Goal: Task Accomplishment & Management: Use online tool/utility

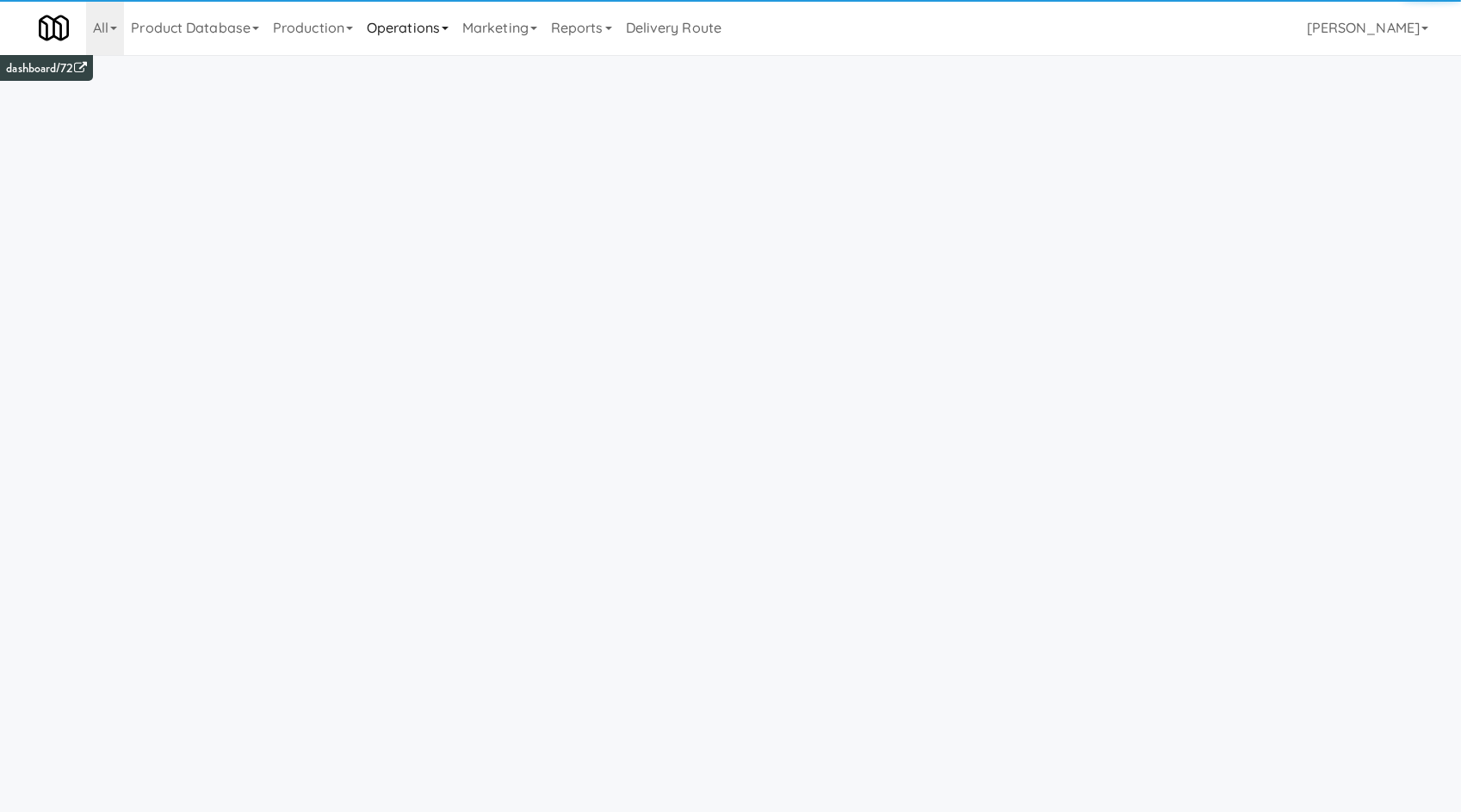
click at [445, 15] on link "Operations" at bounding box center [408, 27] width 95 height 55
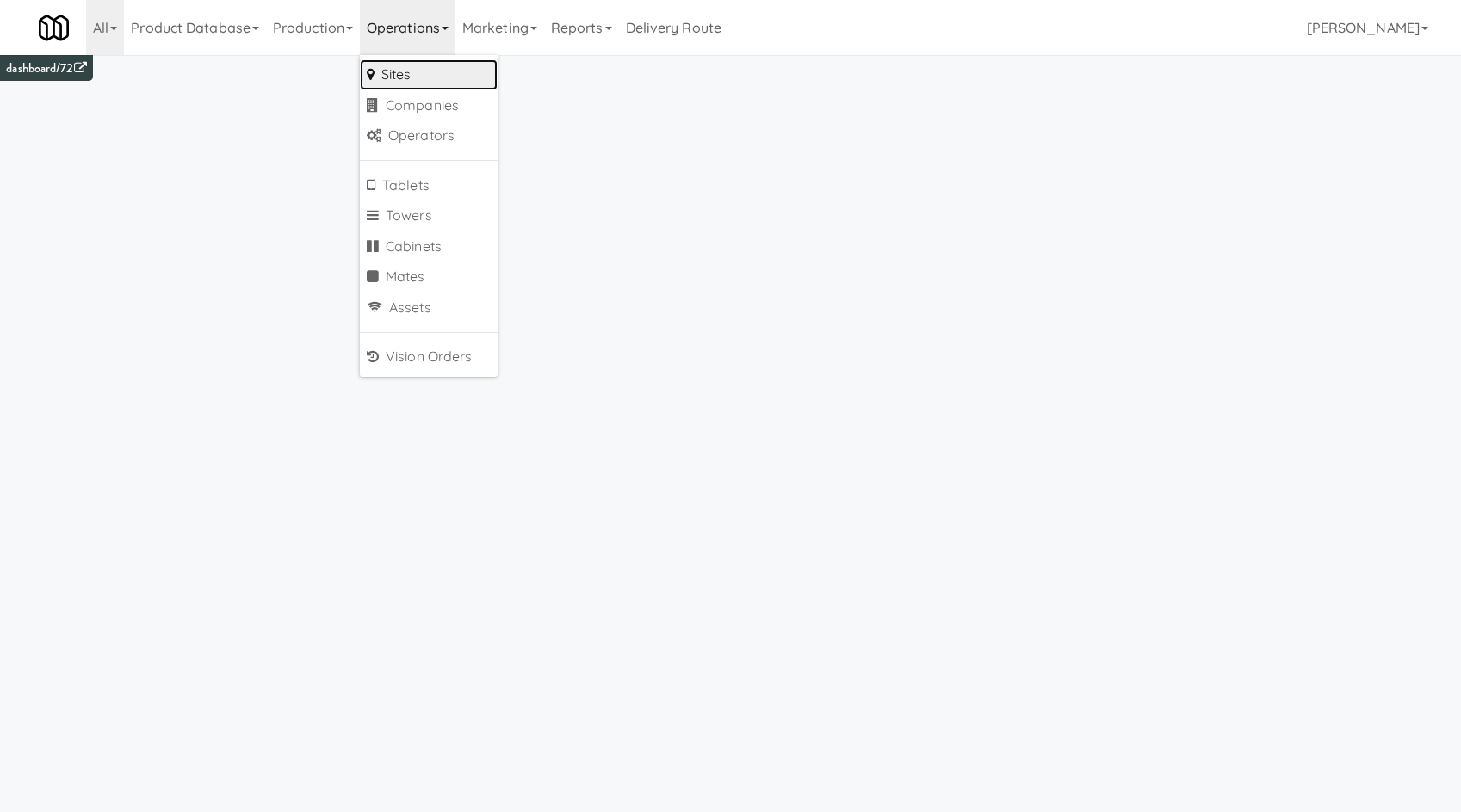
click at [460, 64] on link "Sites" at bounding box center [428, 75] width 137 height 31
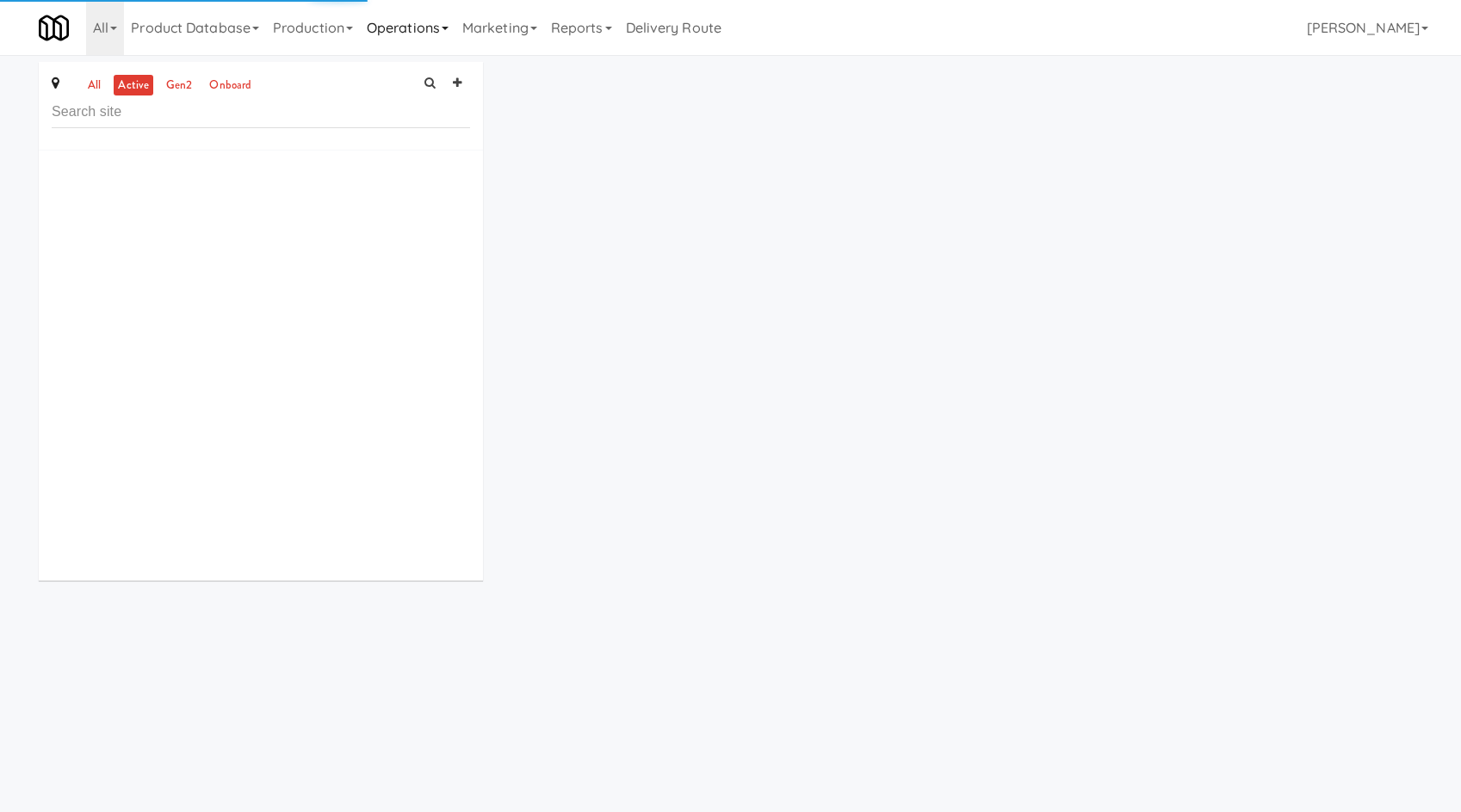
click at [447, 23] on link "Operations" at bounding box center [408, 27] width 95 height 55
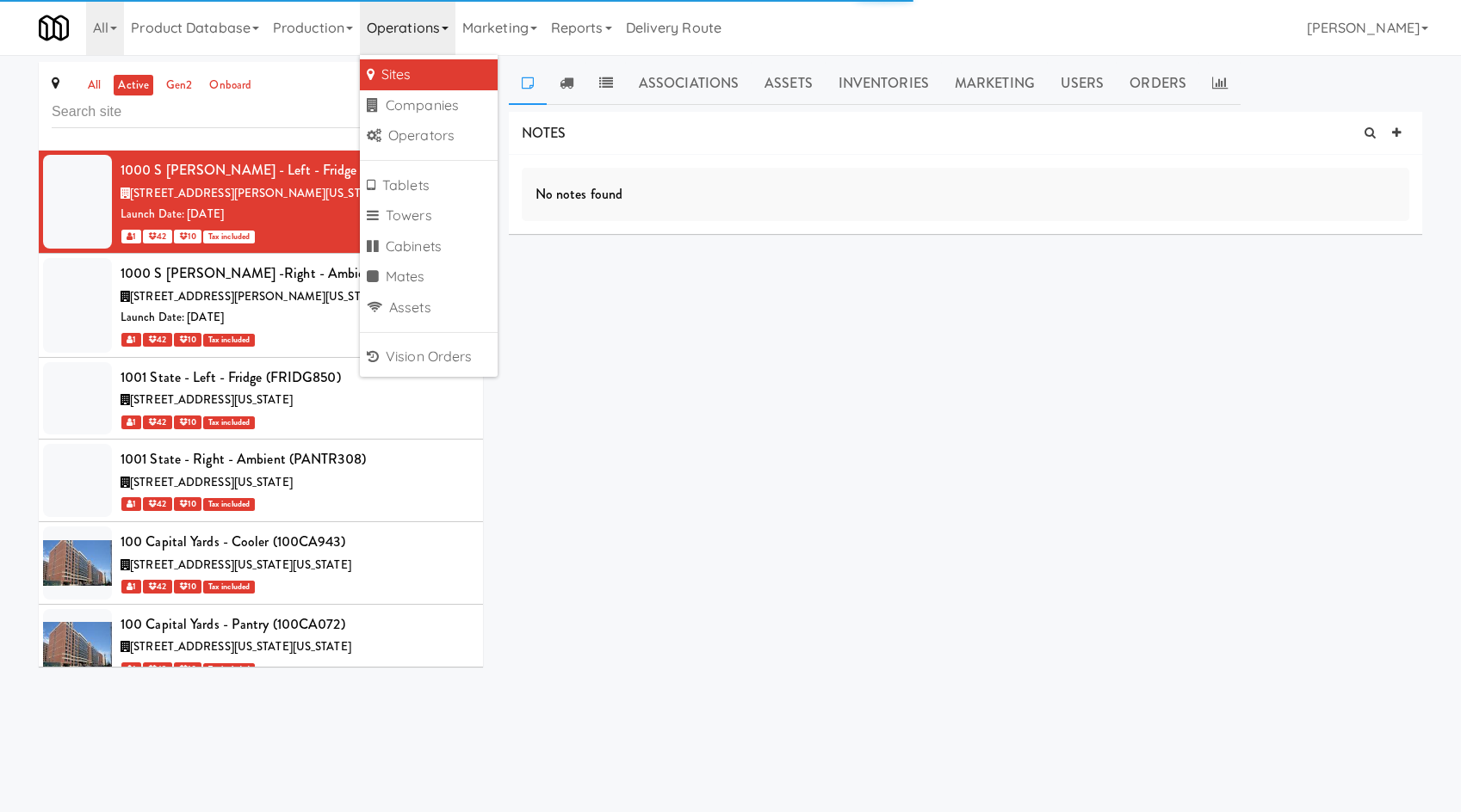
drag, startPoint x: 515, startPoint y: 19, endPoint x: 522, endPoint y: 59, distance: 40.6
click at [515, 24] on link "Marketing" at bounding box center [499, 27] width 89 height 55
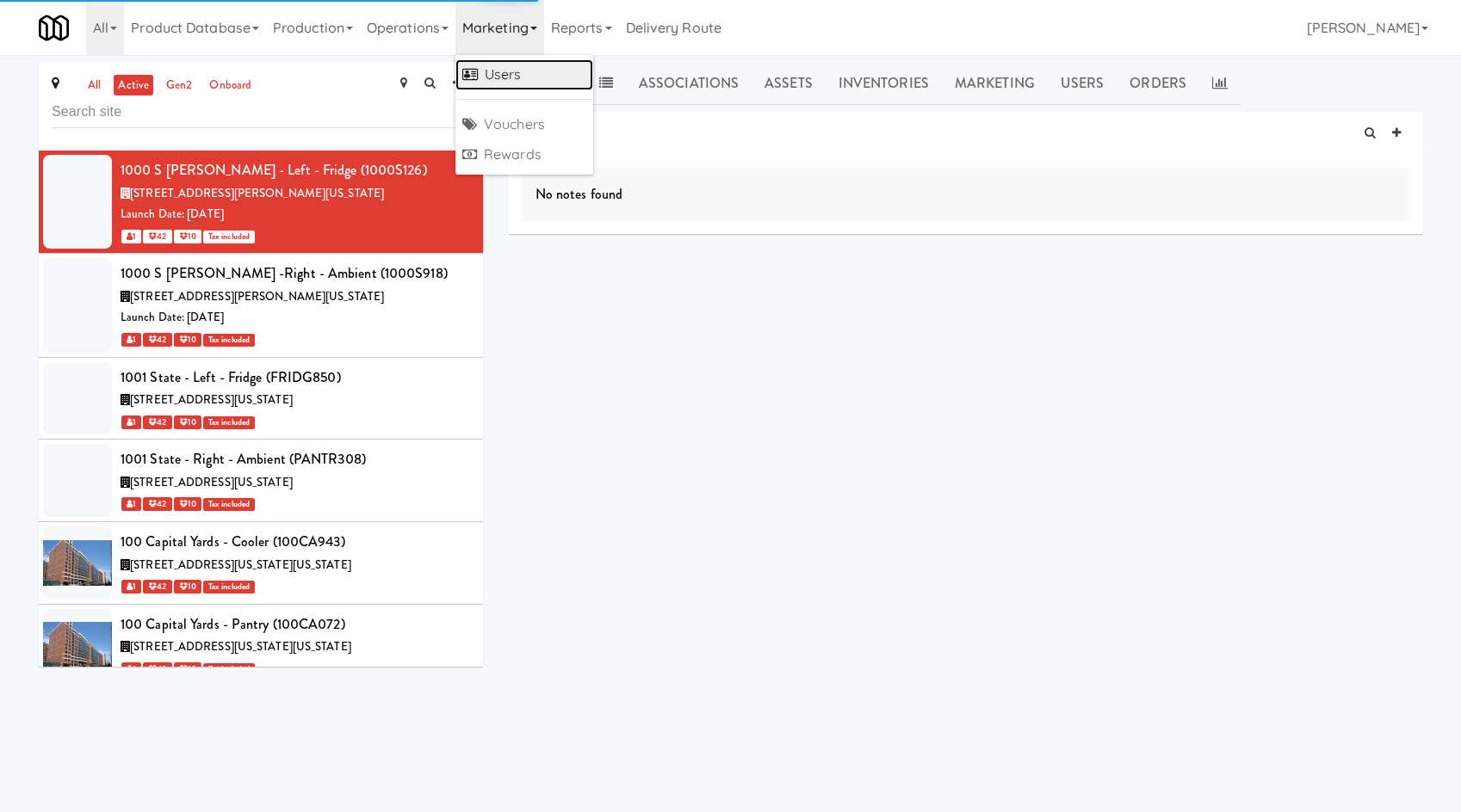
click at [523, 59] on ul "Users Vouchers Rewards" at bounding box center [523, 115] width 137 height 120
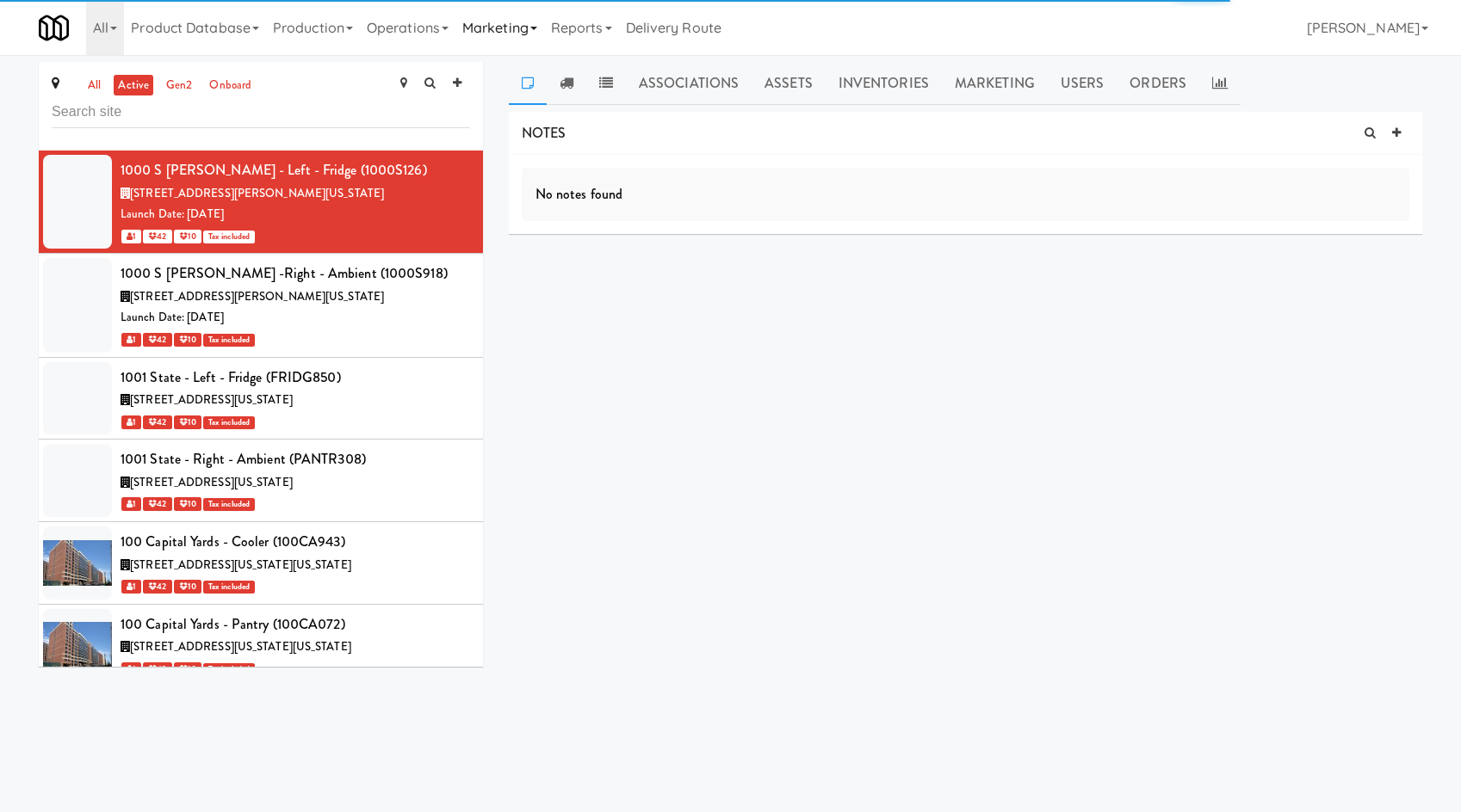
click at [514, 38] on link "Marketing" at bounding box center [499, 27] width 89 height 55
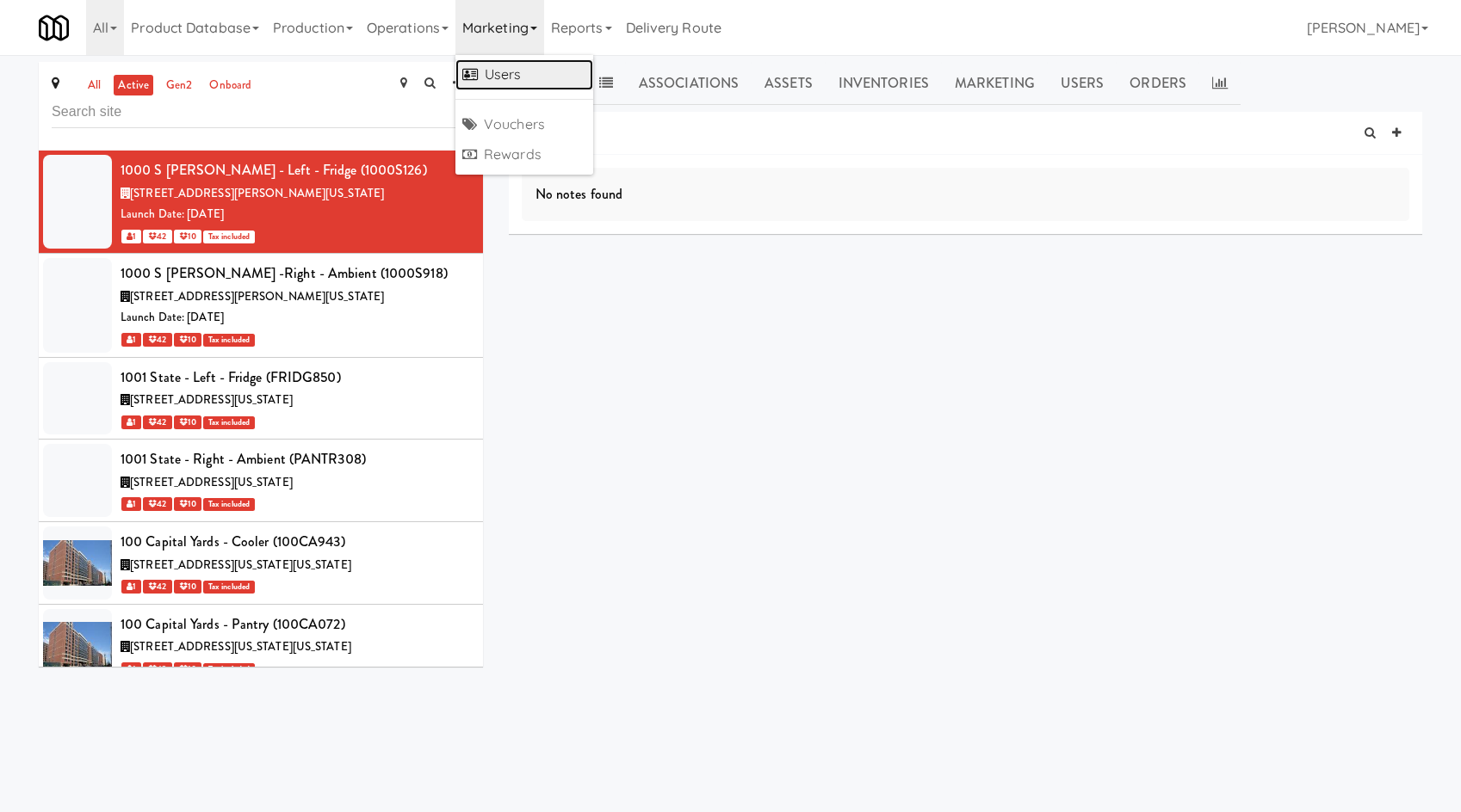
click at [494, 71] on link "Users" at bounding box center [523, 75] width 137 height 31
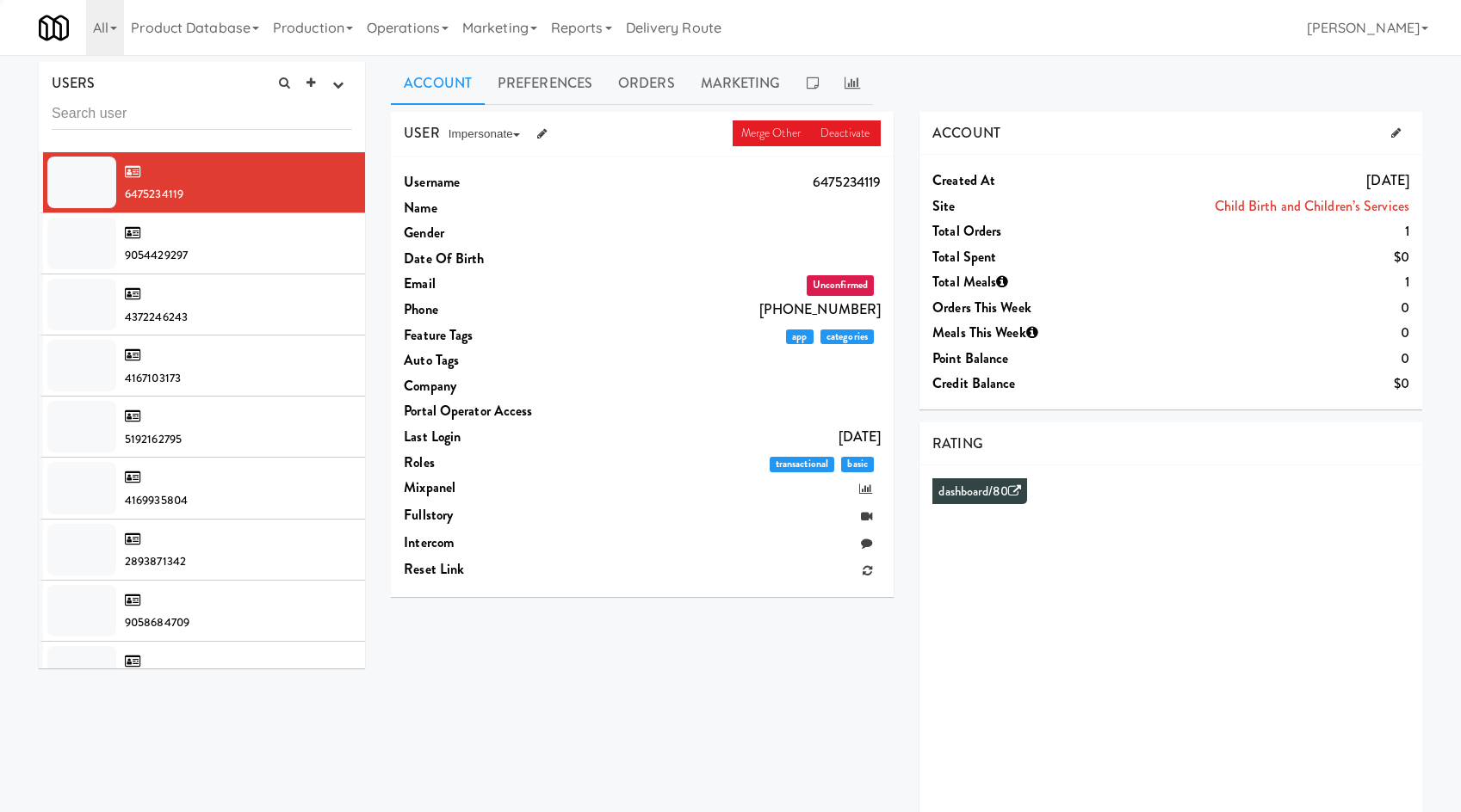
click at [309, 119] on input "text" at bounding box center [201, 114] width 300 height 32
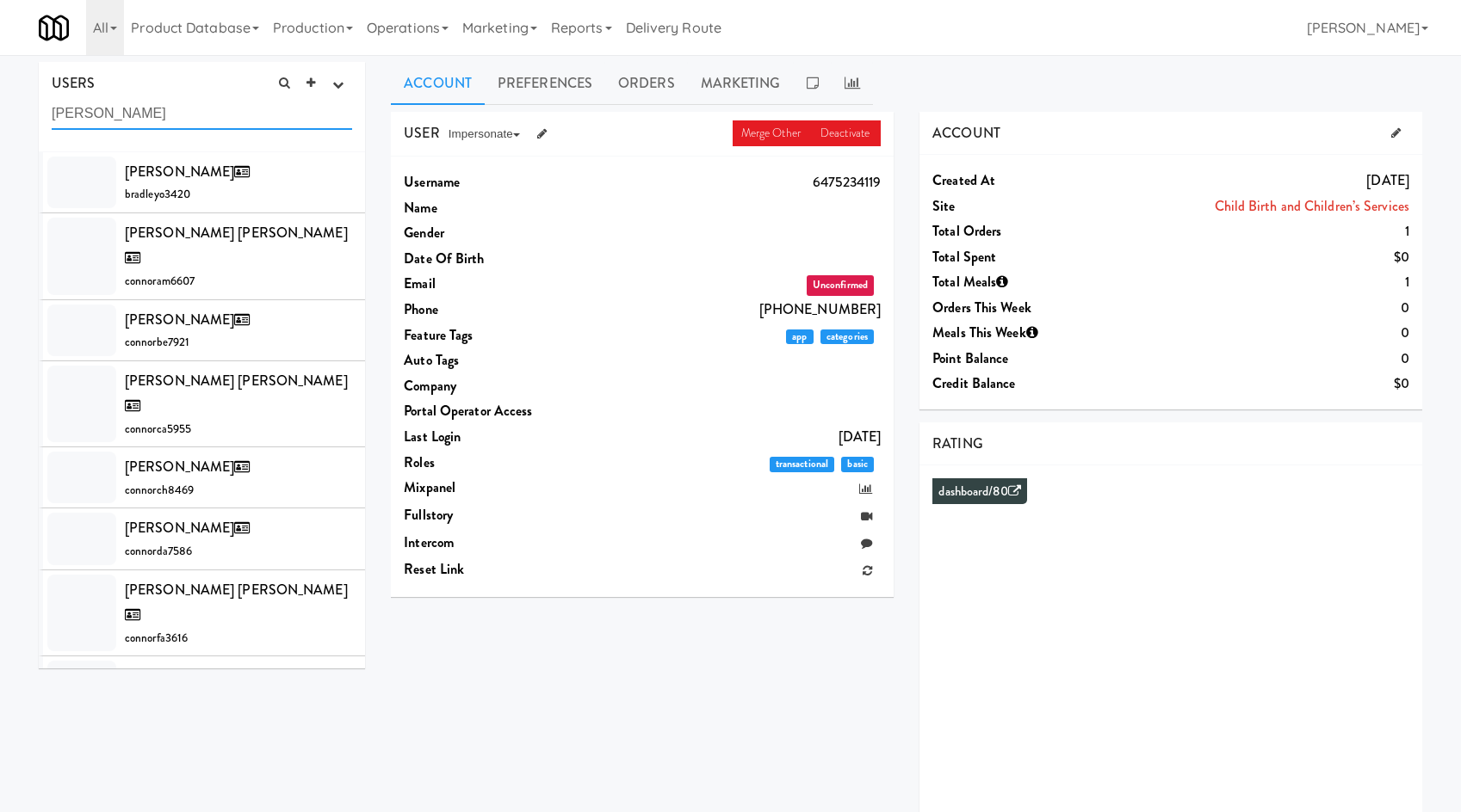
type input "[PERSON_NAME]"
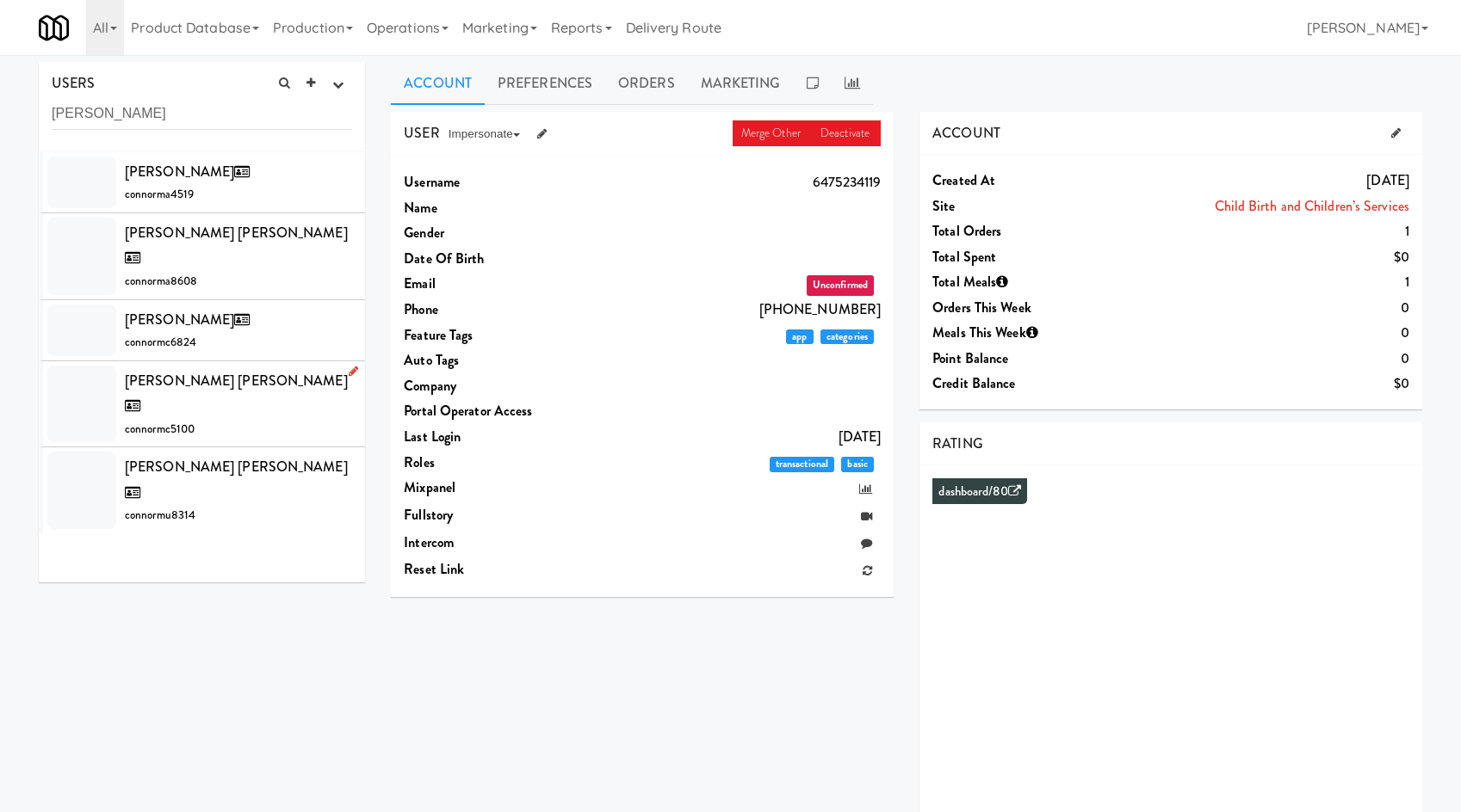
click at [269, 368] on div "Connor [PERSON_NAME] connormc5100" at bounding box center [238, 404] width 227 height 72
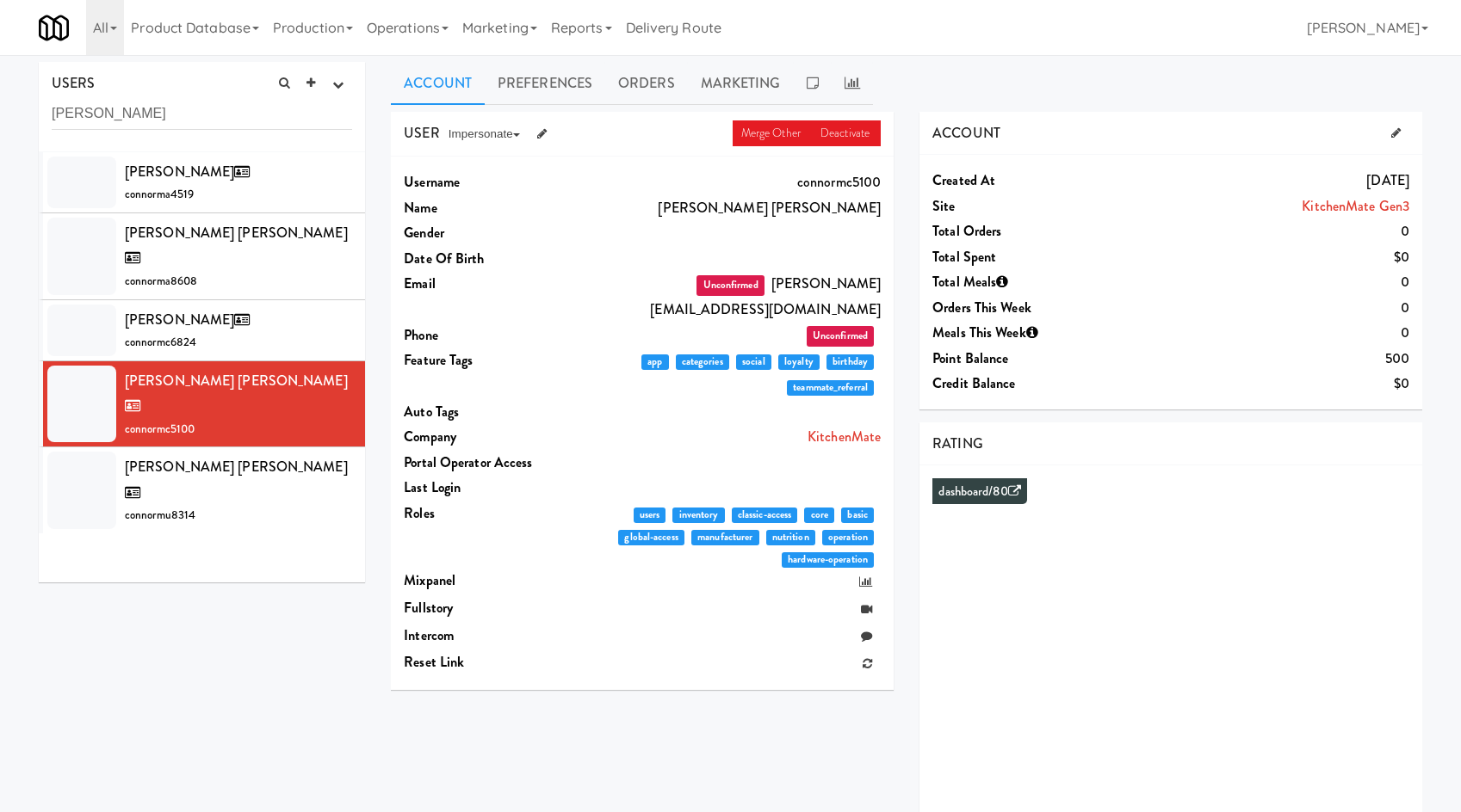
drag, startPoint x: 546, startPoint y: 137, endPoint x: 536, endPoint y: 163, distance: 27.9
click at [544, 138] on icon at bounding box center [542, 134] width 9 height 11
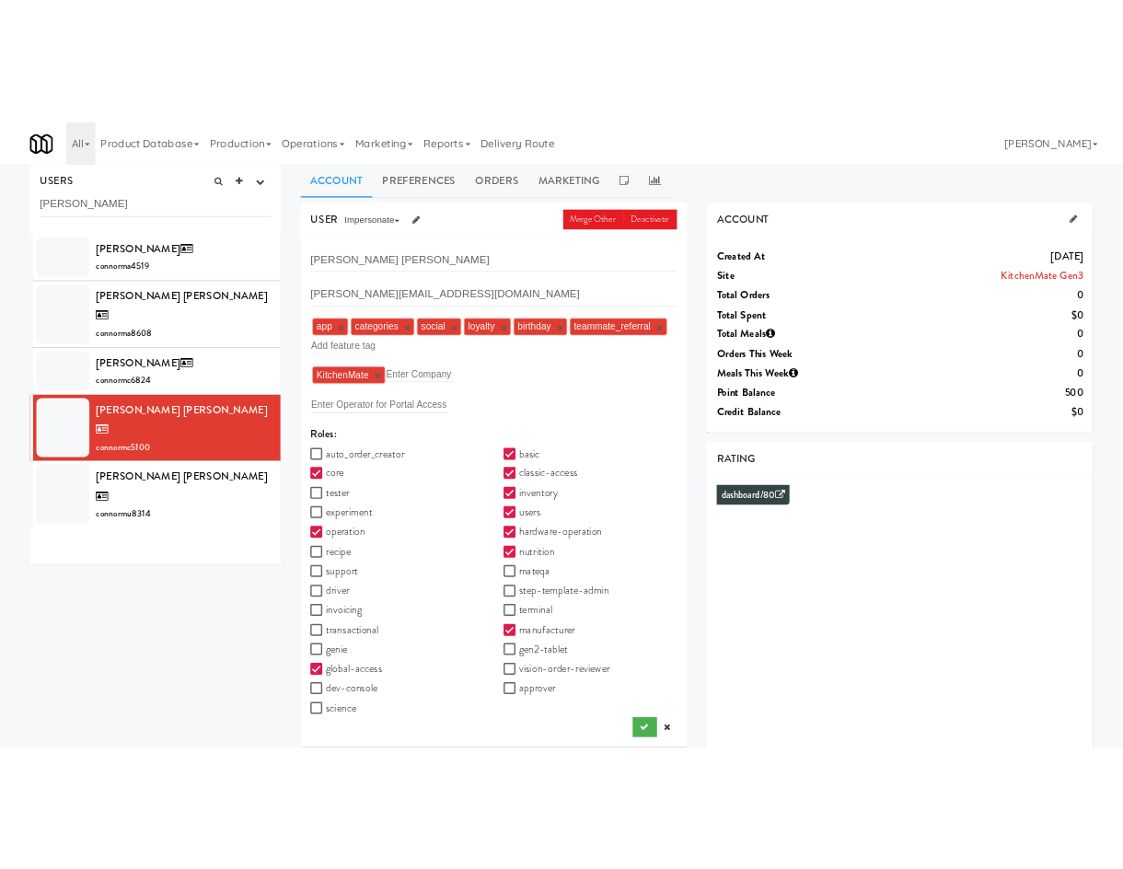
scroll to position [59, 0]
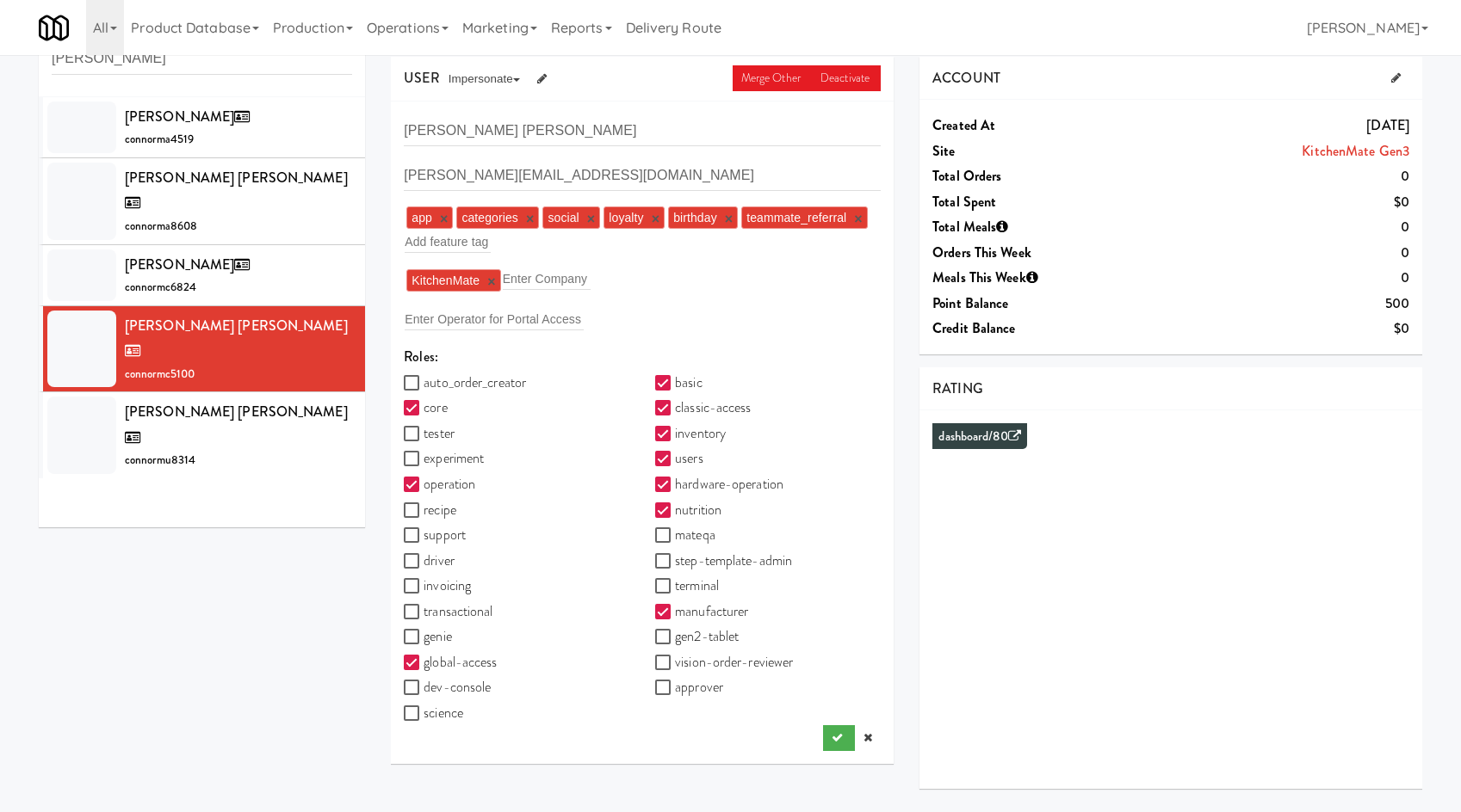
drag, startPoint x: 876, startPoint y: 734, endPoint x: 905, endPoint y: 600, distance: 137.1
click at [876, 733] on link at bounding box center [867, 738] width 26 height 26
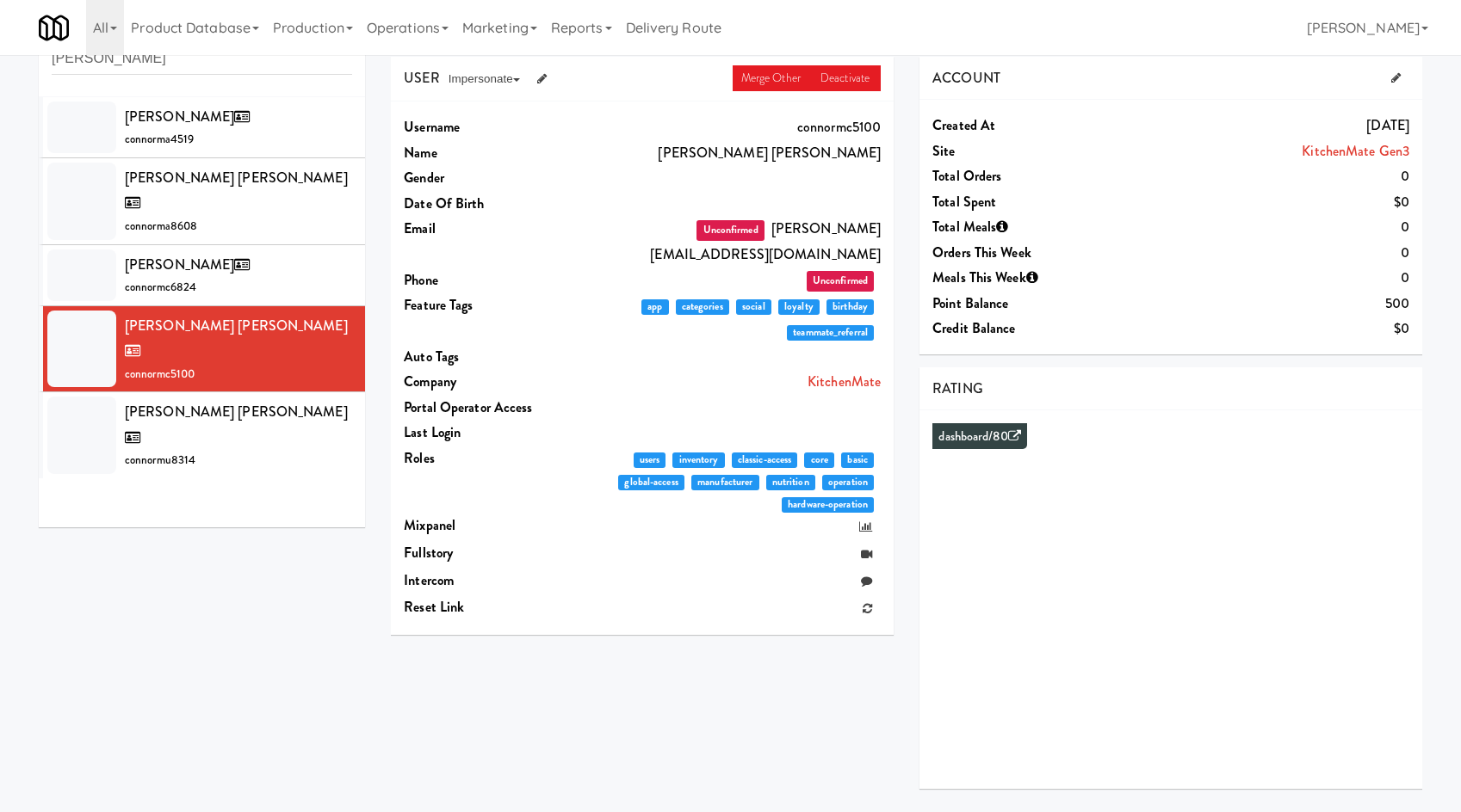
click at [225, 609] on div "USERS active Ordered this week Didn't order this week 1 this week 2 this week 3…" at bounding box center [730, 404] width 1409 height 795
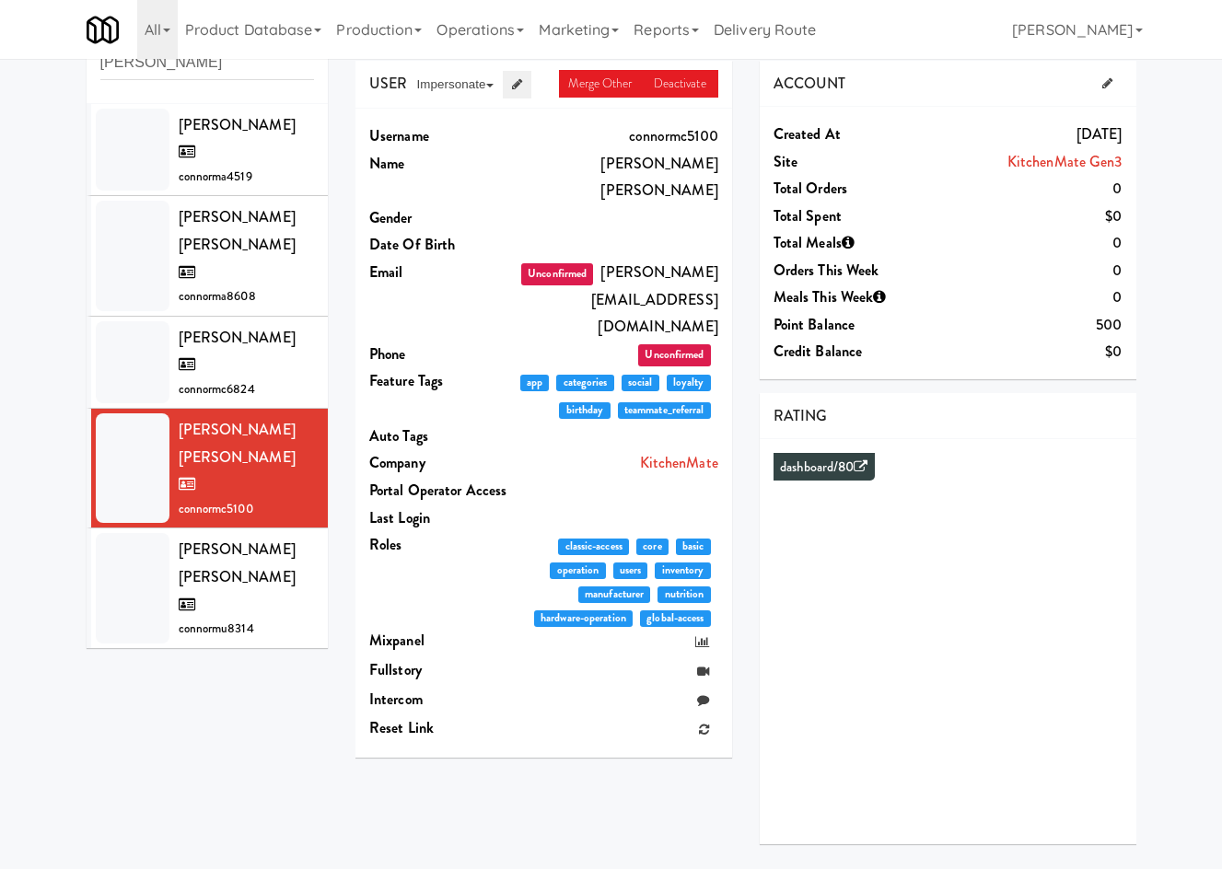
click at [516, 87] on icon at bounding box center [517, 84] width 10 height 12
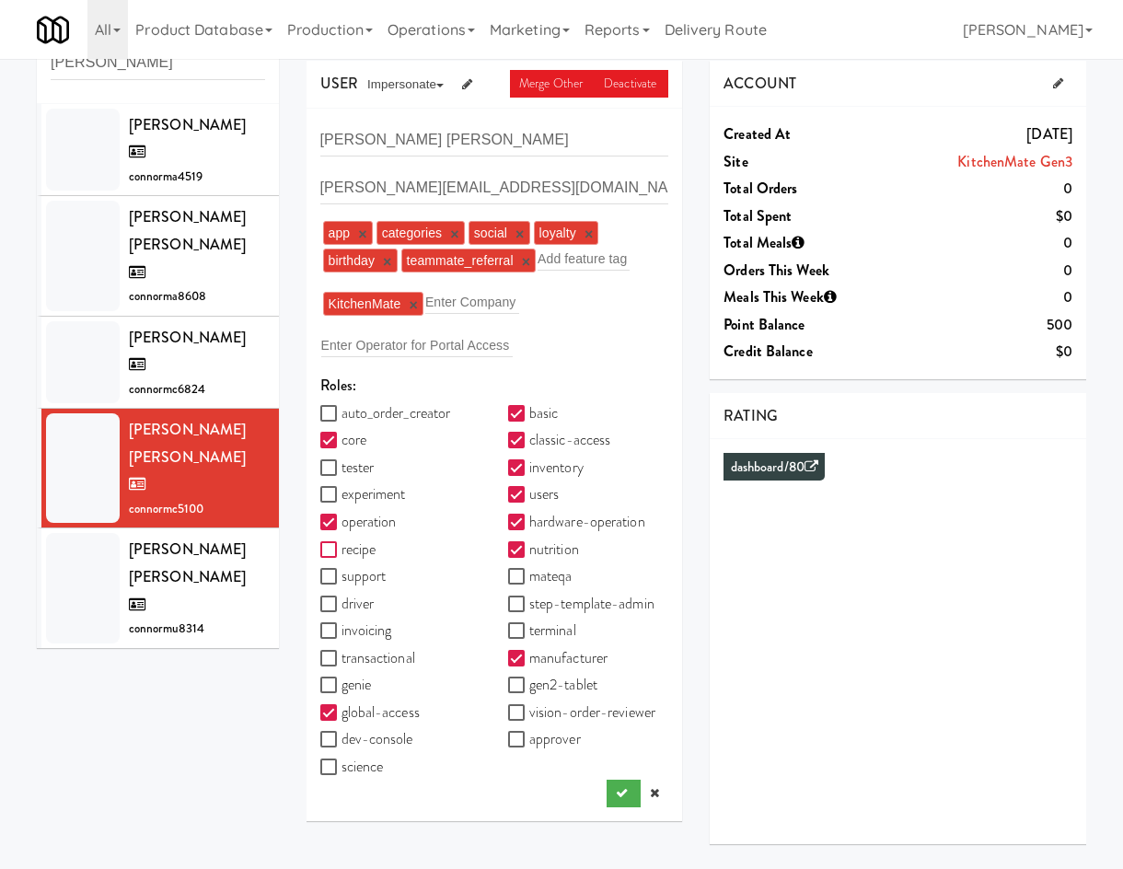
click at [335, 552] on input "recipe" at bounding box center [330, 550] width 21 height 15
checkbox input "true"
click at [521, 660] on input "manufacturer" at bounding box center [518, 659] width 21 height 15
checkbox input "false"
click at [562, 732] on label "approver" at bounding box center [544, 740] width 73 height 28
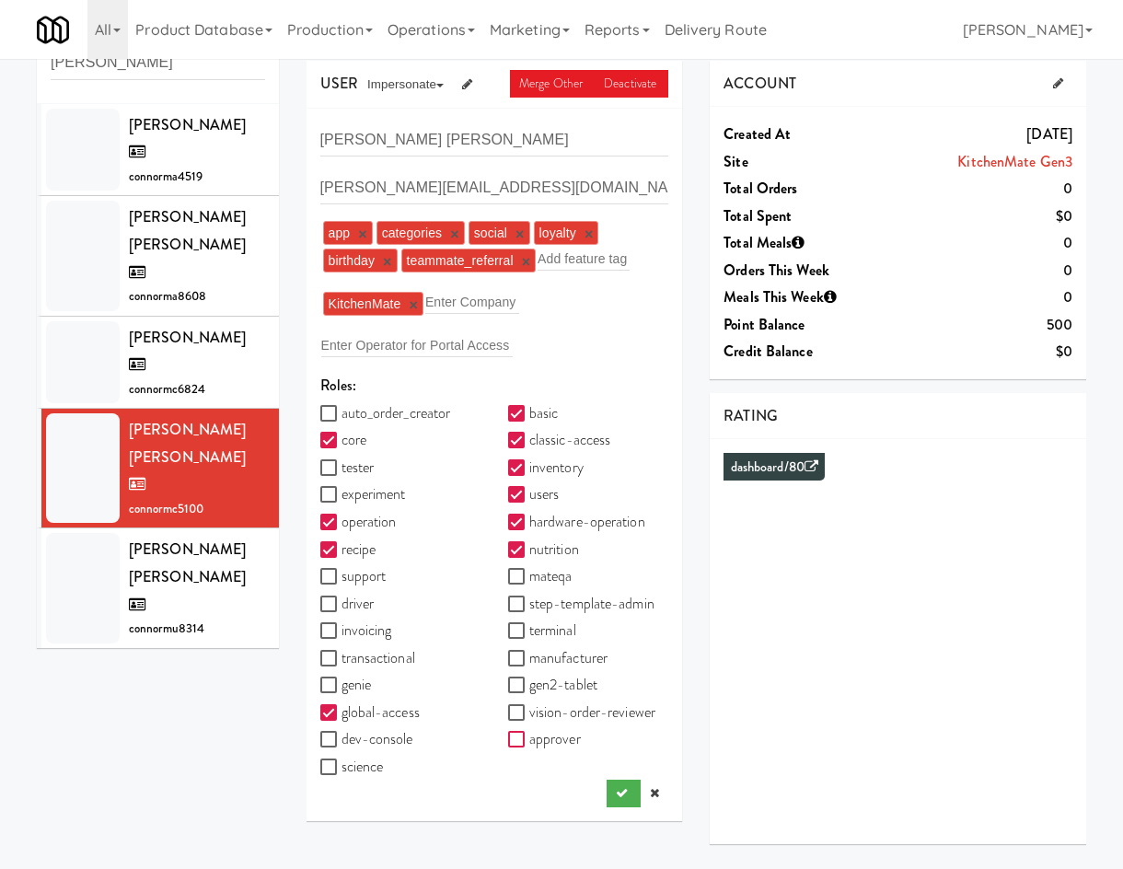
click at [529, 733] on input "approver" at bounding box center [518, 740] width 21 height 15
click at [555, 735] on label "approver" at bounding box center [544, 740] width 73 height 28
click at [529, 735] on input "approver" at bounding box center [518, 740] width 21 height 15
drag, startPoint x: 552, startPoint y: 736, endPoint x: 559, endPoint y: 750, distance: 15.7
click at [552, 738] on label "approver" at bounding box center [544, 740] width 73 height 28
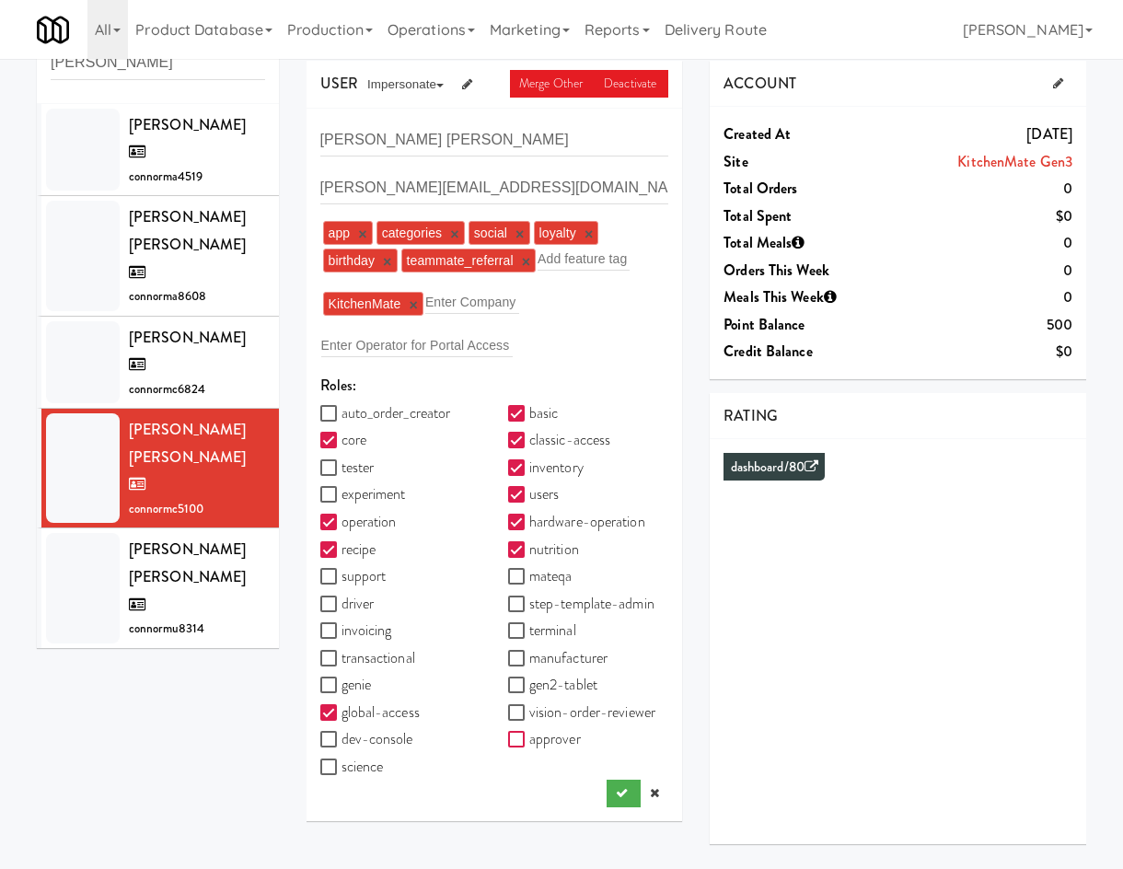
click at [529, 738] on input "approver" at bounding box center [518, 740] width 21 height 15
checkbox input "true"
click at [620, 796] on icon "submit" at bounding box center [622, 793] width 12 height 12
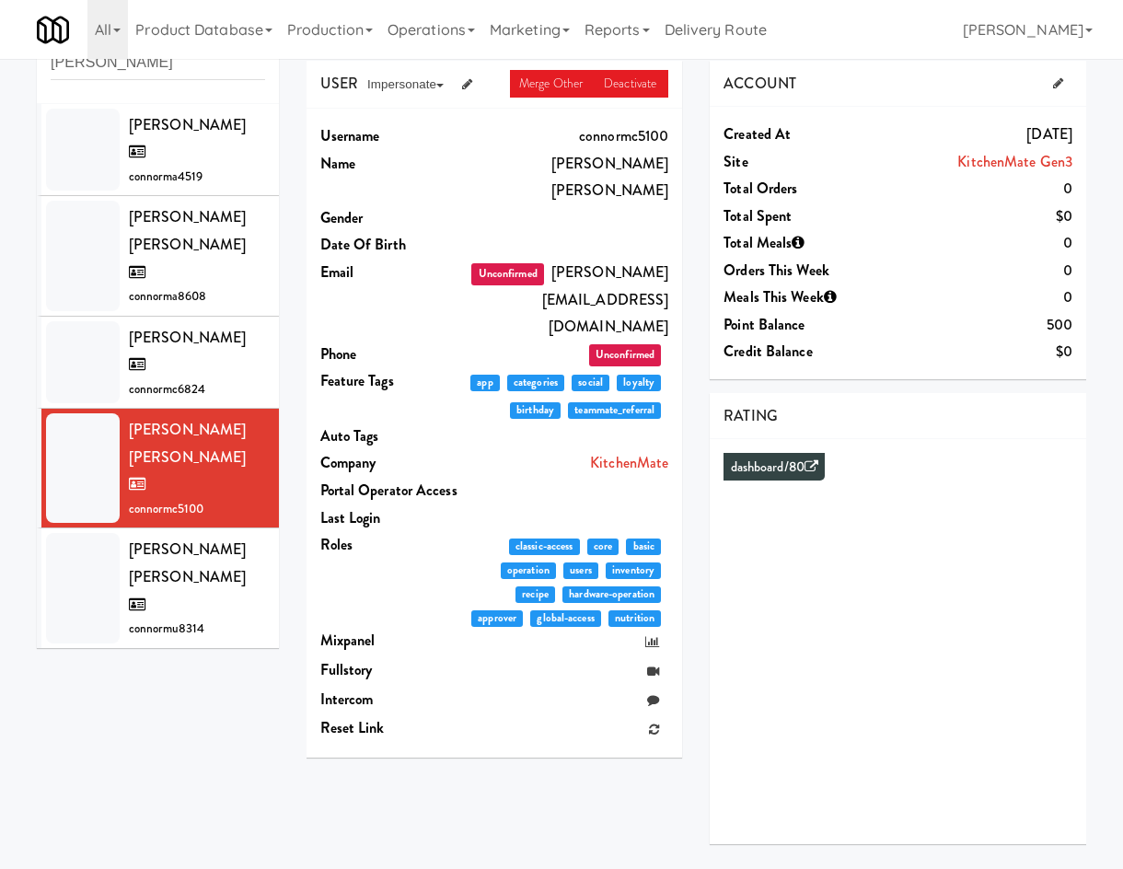
drag, startPoint x: 389, startPoint y: 813, endPoint x: 284, endPoint y: 854, distance: 112.5
click at [388, 812] on div "USER Merge Other Deactivate Impersonate on App on Classic Portal on Platform Us…" at bounding box center [697, 459] width 808 height 797
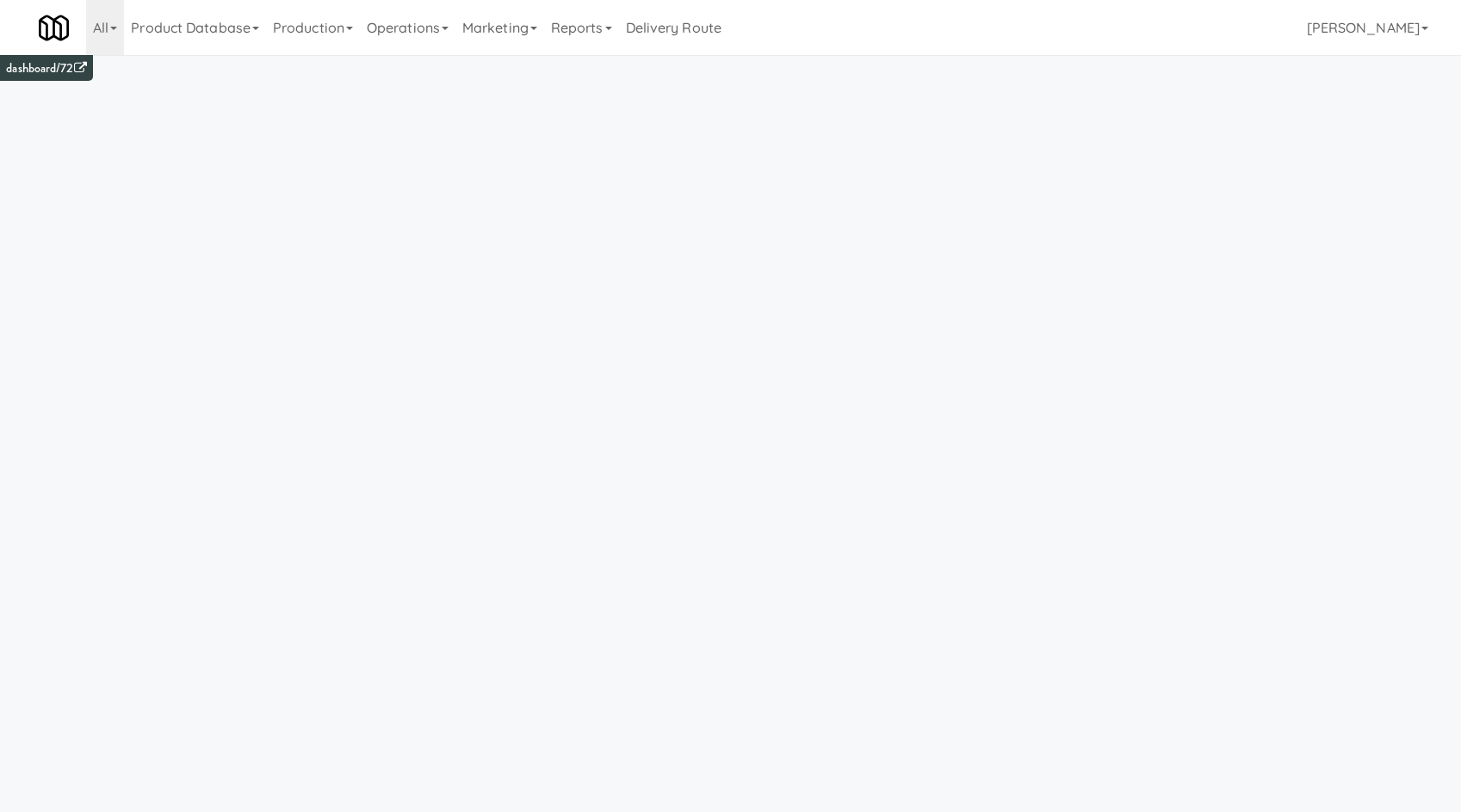
drag, startPoint x: 451, startPoint y: 36, endPoint x: 448, endPoint y: 66, distance: 30.1
click at [447, 42] on link "Operations" at bounding box center [408, 27] width 95 height 55
click at [519, 9] on link "Marketing" at bounding box center [499, 27] width 89 height 55
click at [521, 55] on li "Marketing Users Vouchers Rewards" at bounding box center [499, 27] width 89 height 55
click at [526, 31] on link "Marketing" at bounding box center [499, 27] width 89 height 55
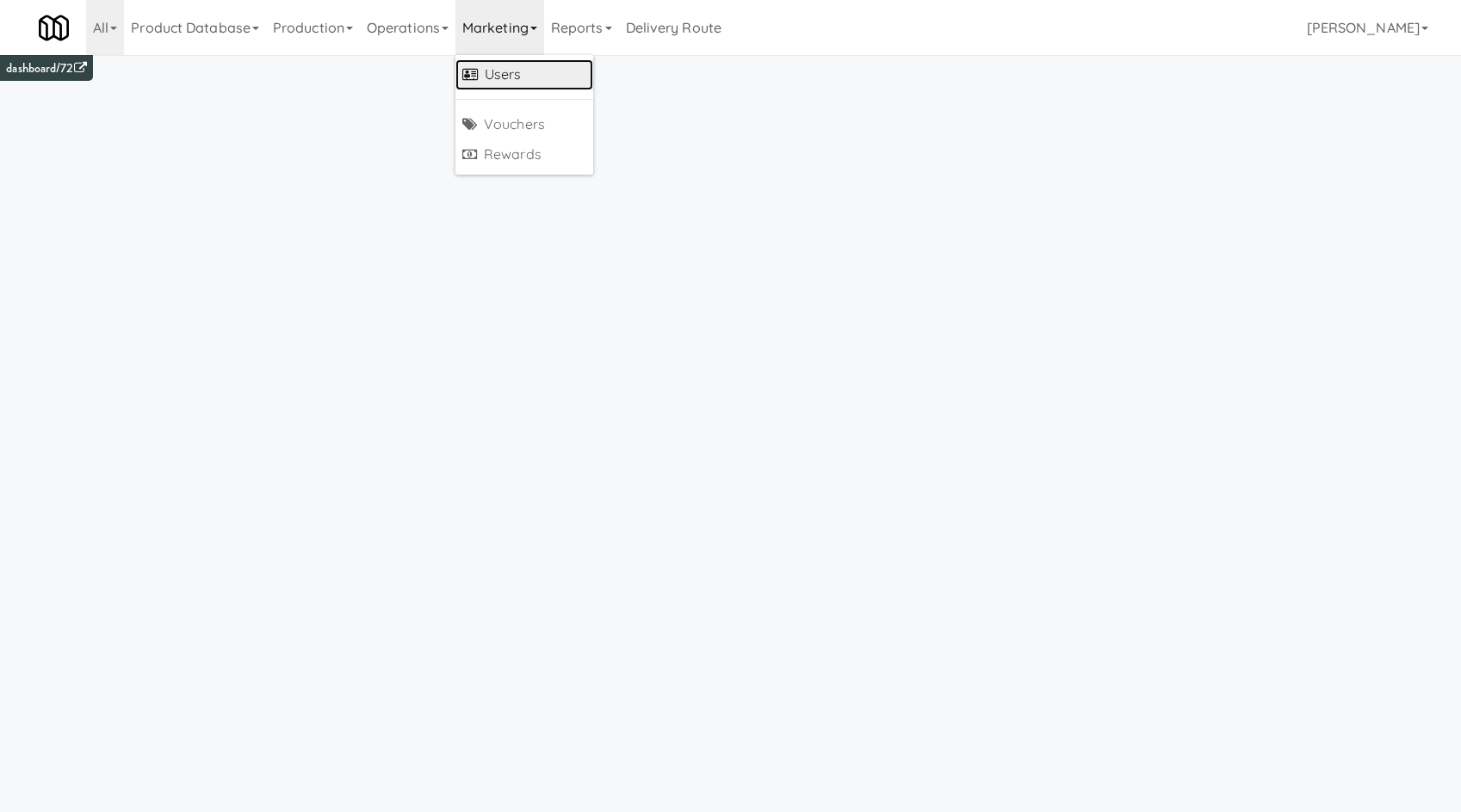
click at [517, 76] on link "Users" at bounding box center [523, 75] width 137 height 31
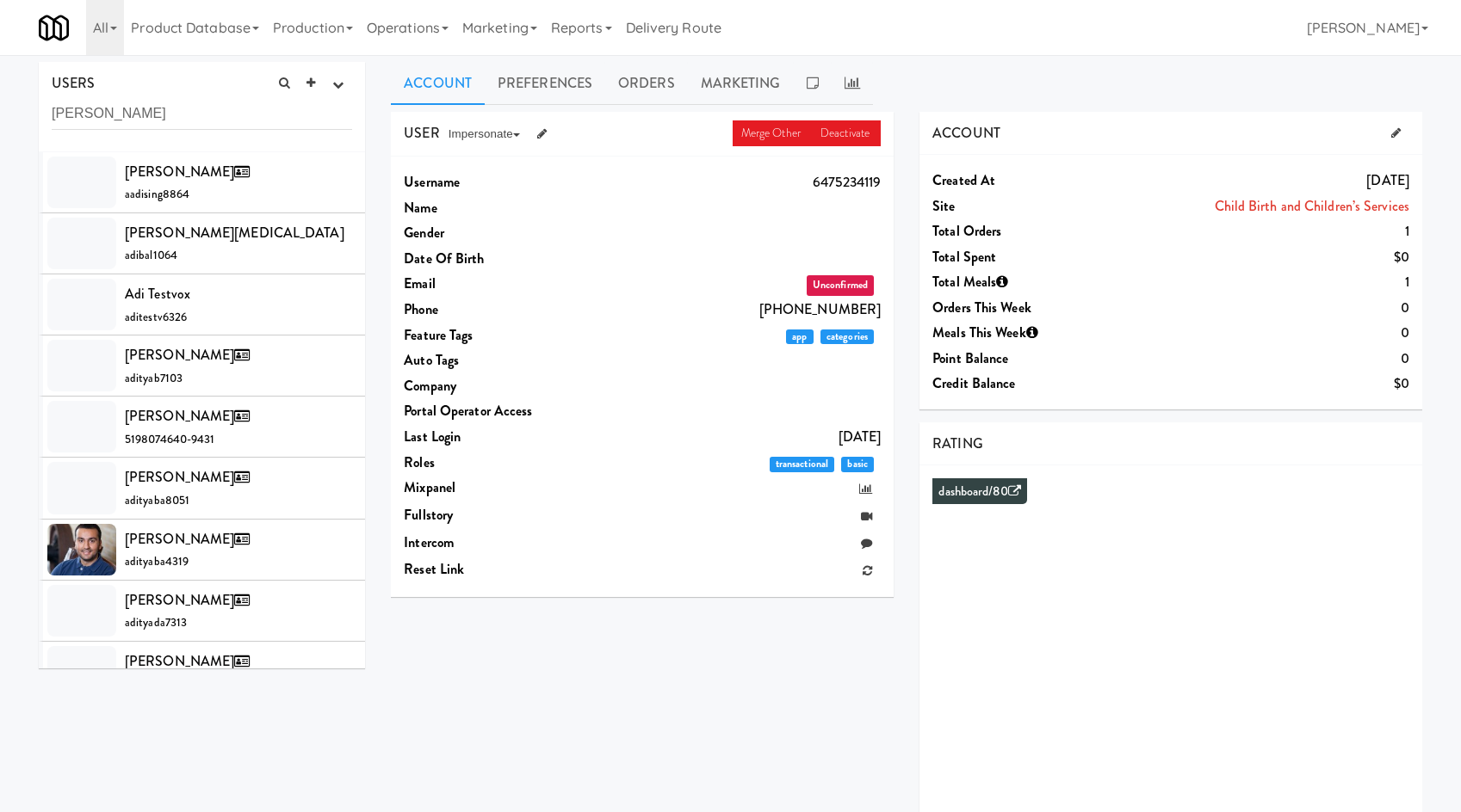
type input "aditya bali"
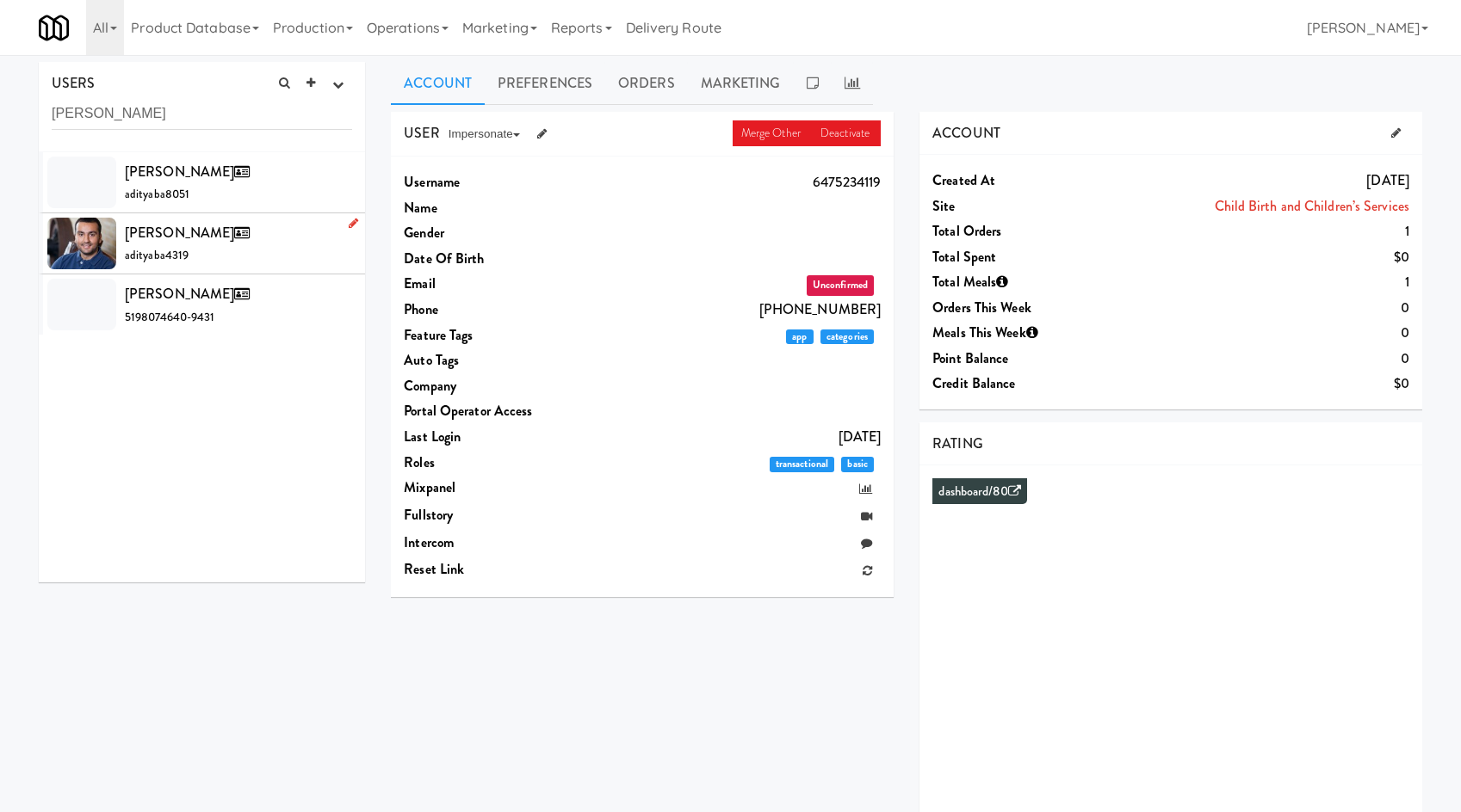
click at [242, 260] on div "Aditya Bali adityaba4319" at bounding box center [238, 244] width 227 height 47
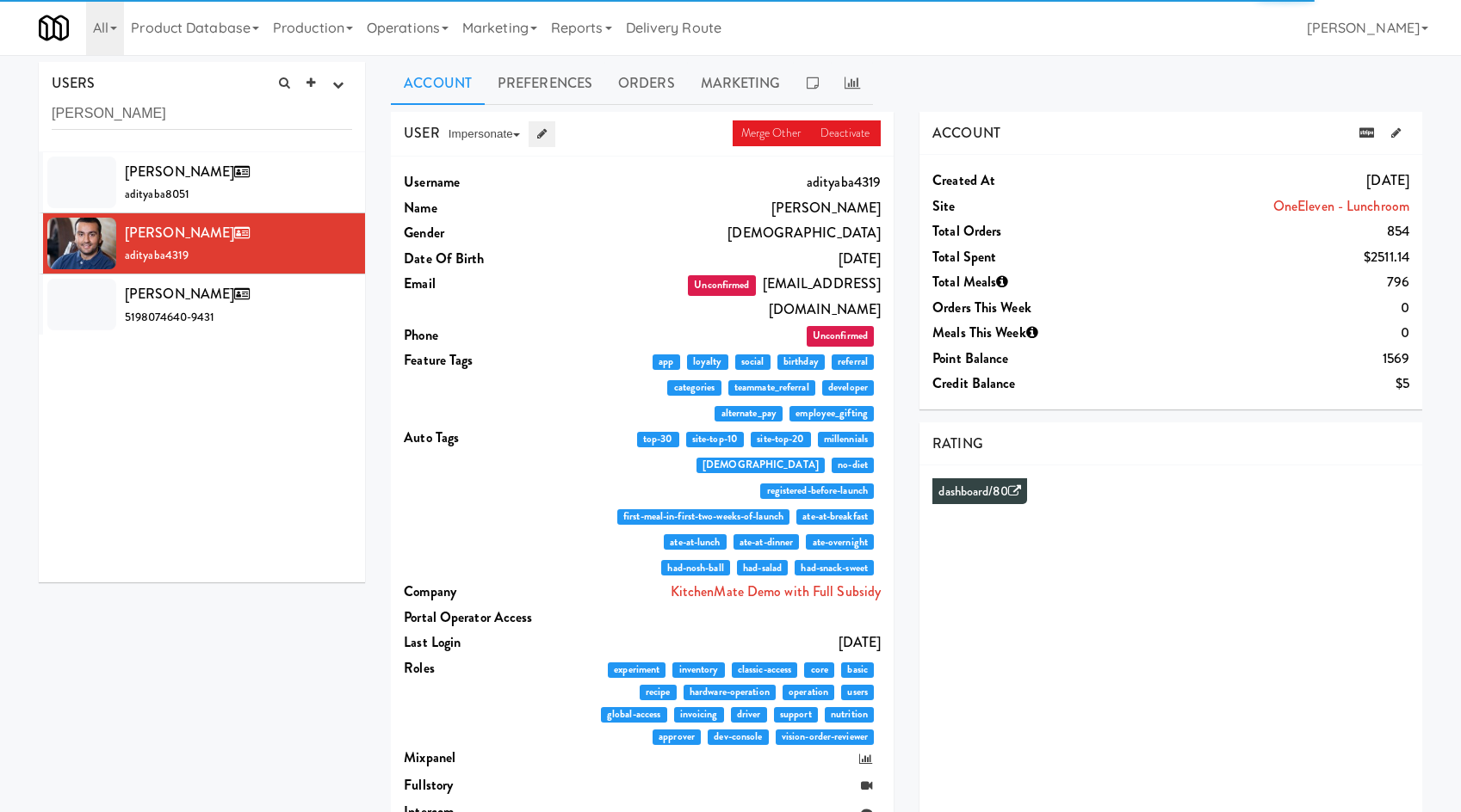
click at [553, 141] on link at bounding box center [541, 135] width 27 height 26
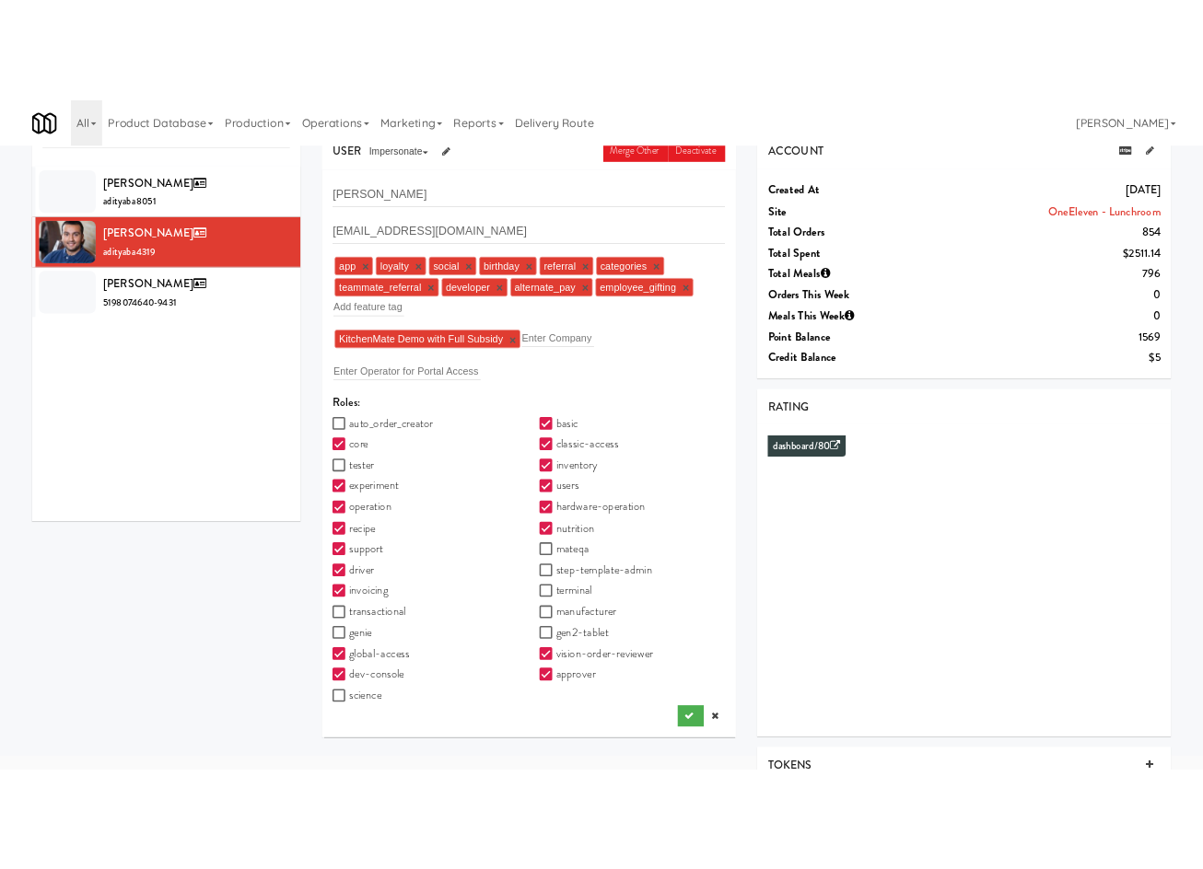
scroll to position [135, 0]
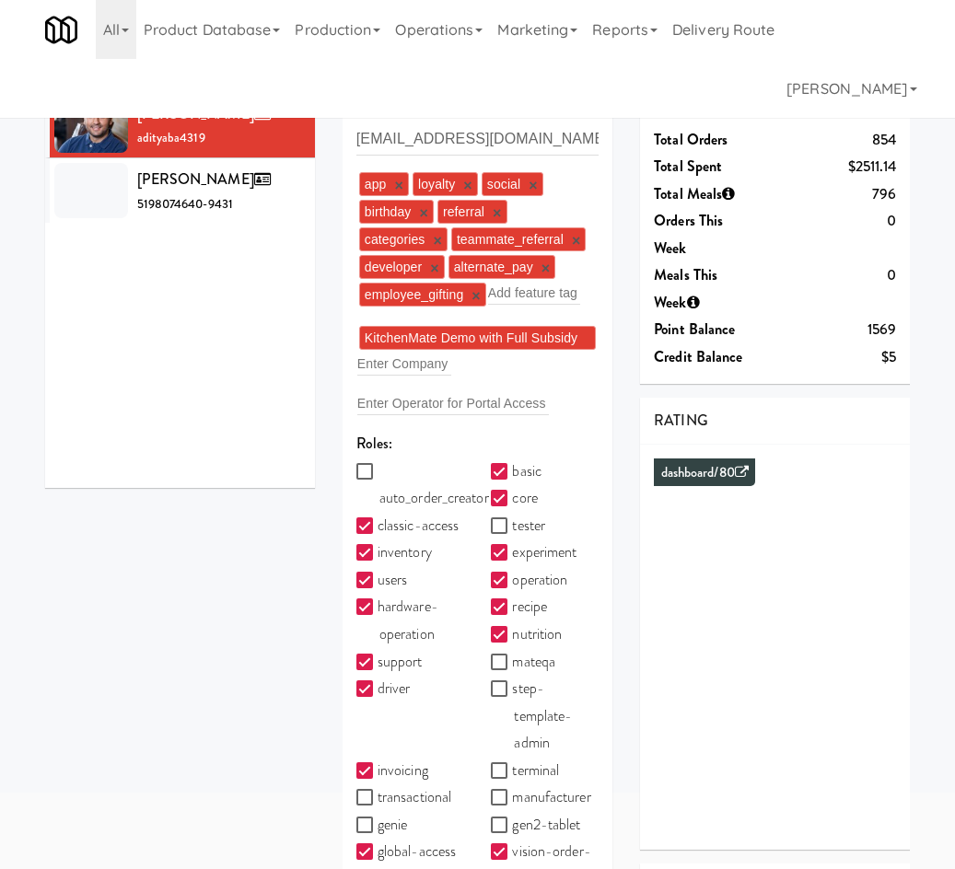
click at [250, 611] on div "USERS active Ordered this week Didn't order this week 1 this week 2 this week 3…" at bounding box center [477, 466] width 893 height 1071
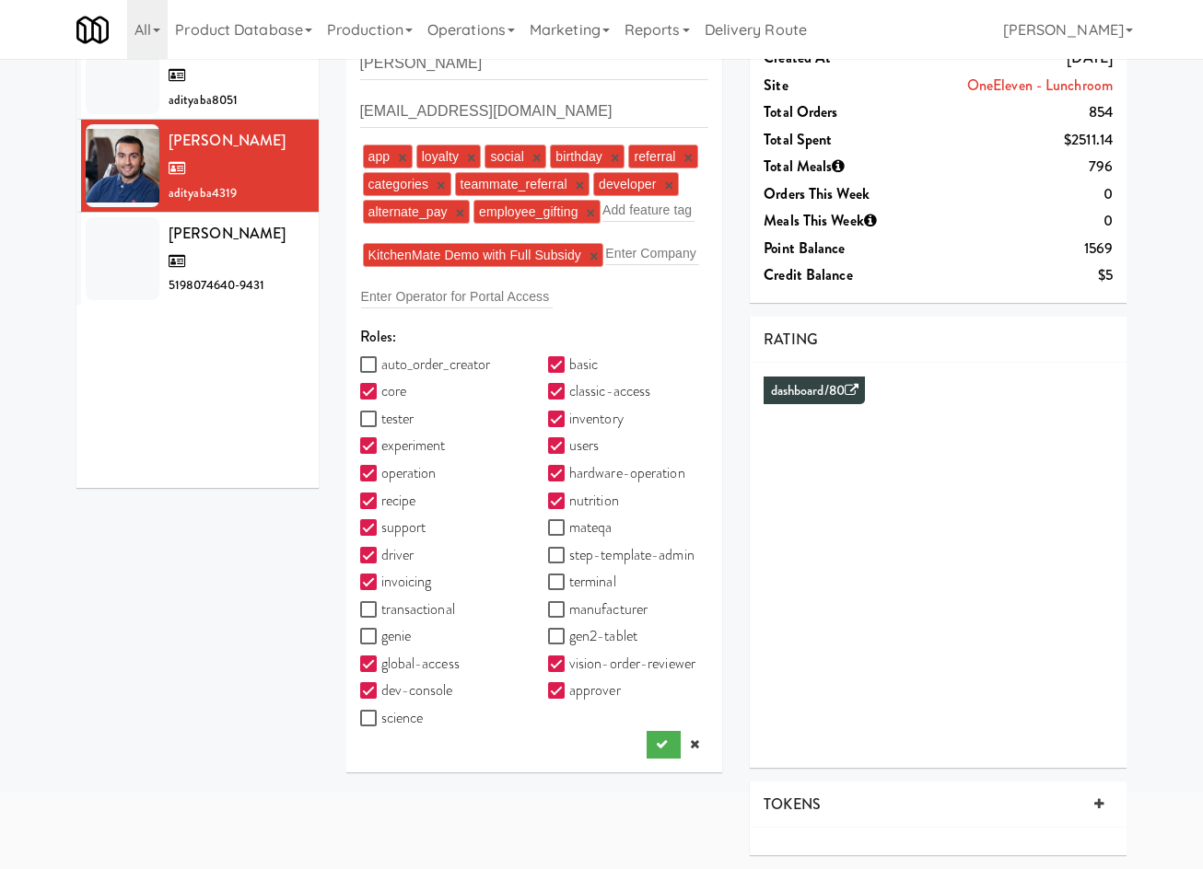
drag, startPoint x: 114, startPoint y: 667, endPoint x: 114, endPoint y: 657, distance: 10.1
click at [114, 657] on div "USERS active Ordered this week Didn't order this week 1 this week 2 this week 3…" at bounding box center [601, 400] width 1077 height 938
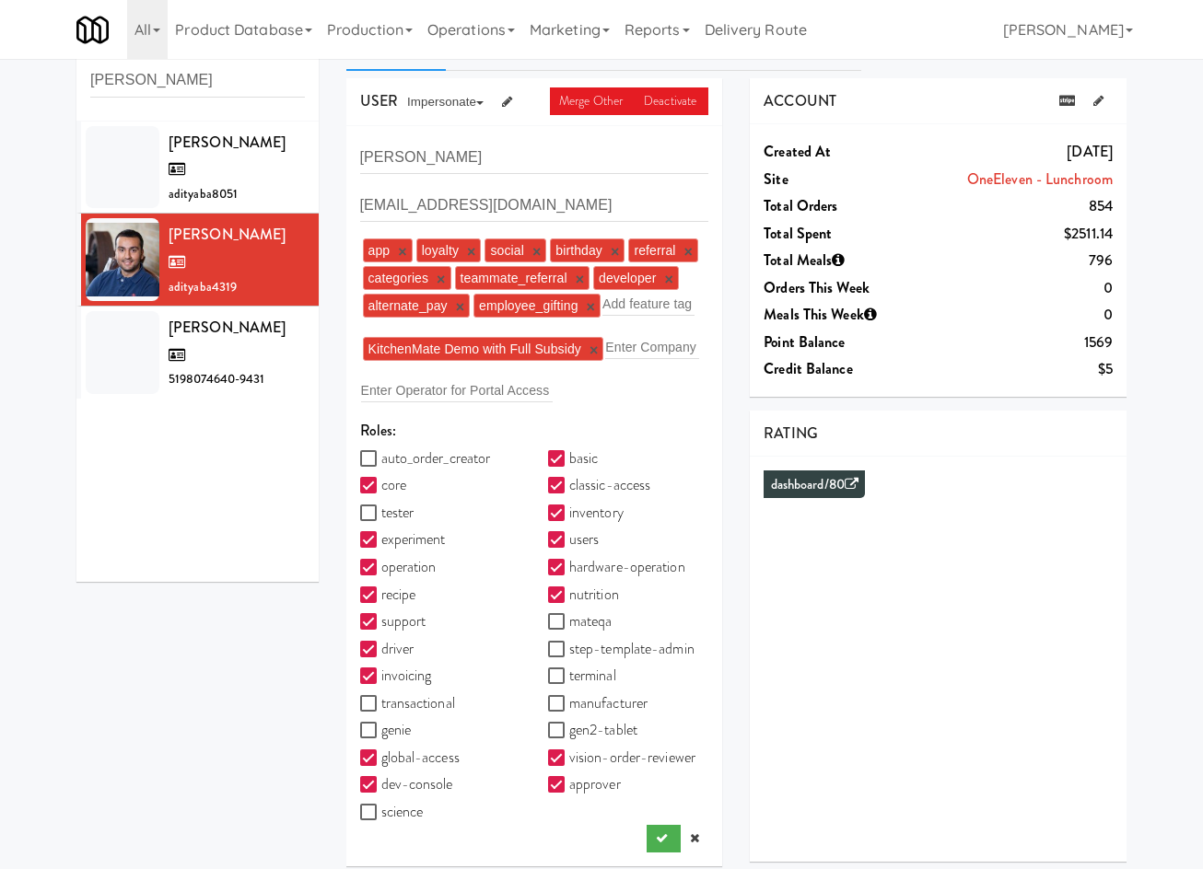
scroll to position [0, 0]
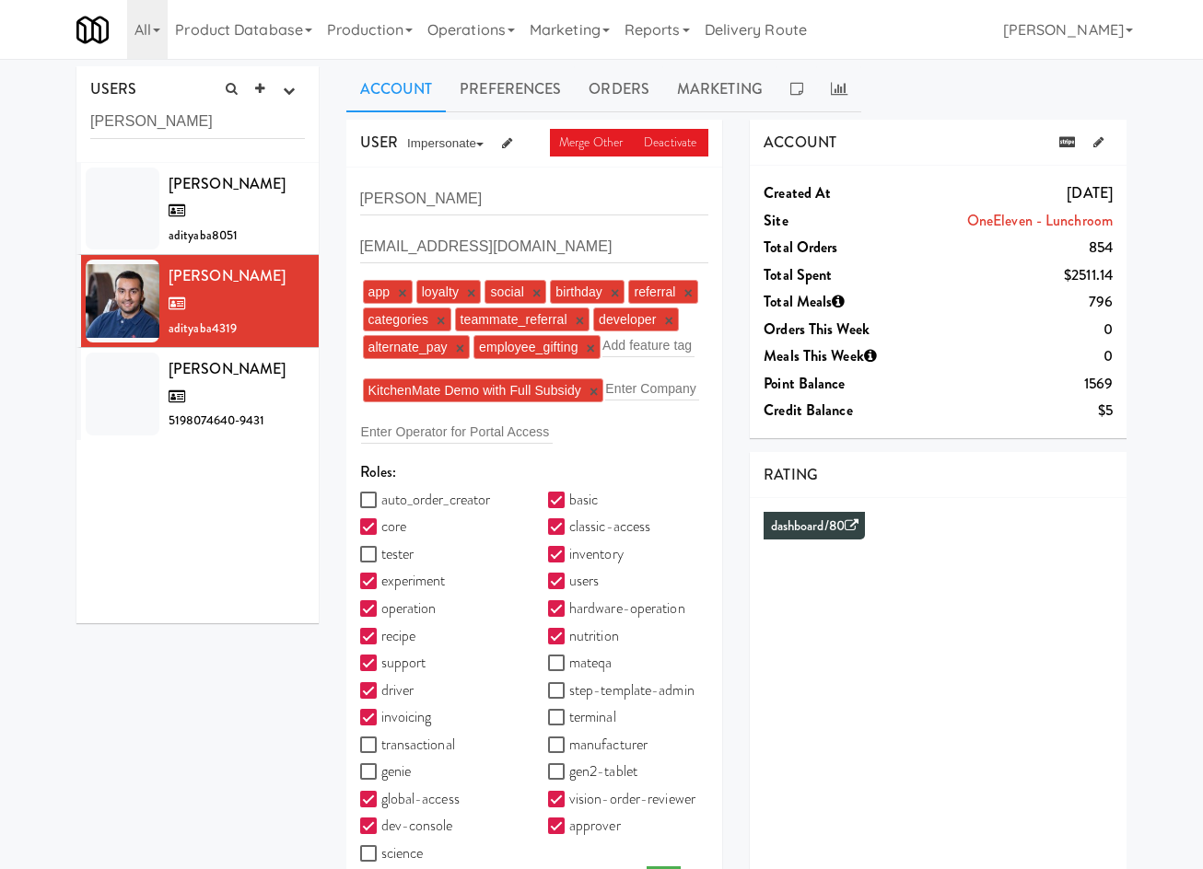
drag, startPoint x: 235, startPoint y: 35, endPoint x: 249, endPoint y: 128, distance: 94.0
click at [236, 36] on link "Product Database" at bounding box center [244, 29] width 152 height 59
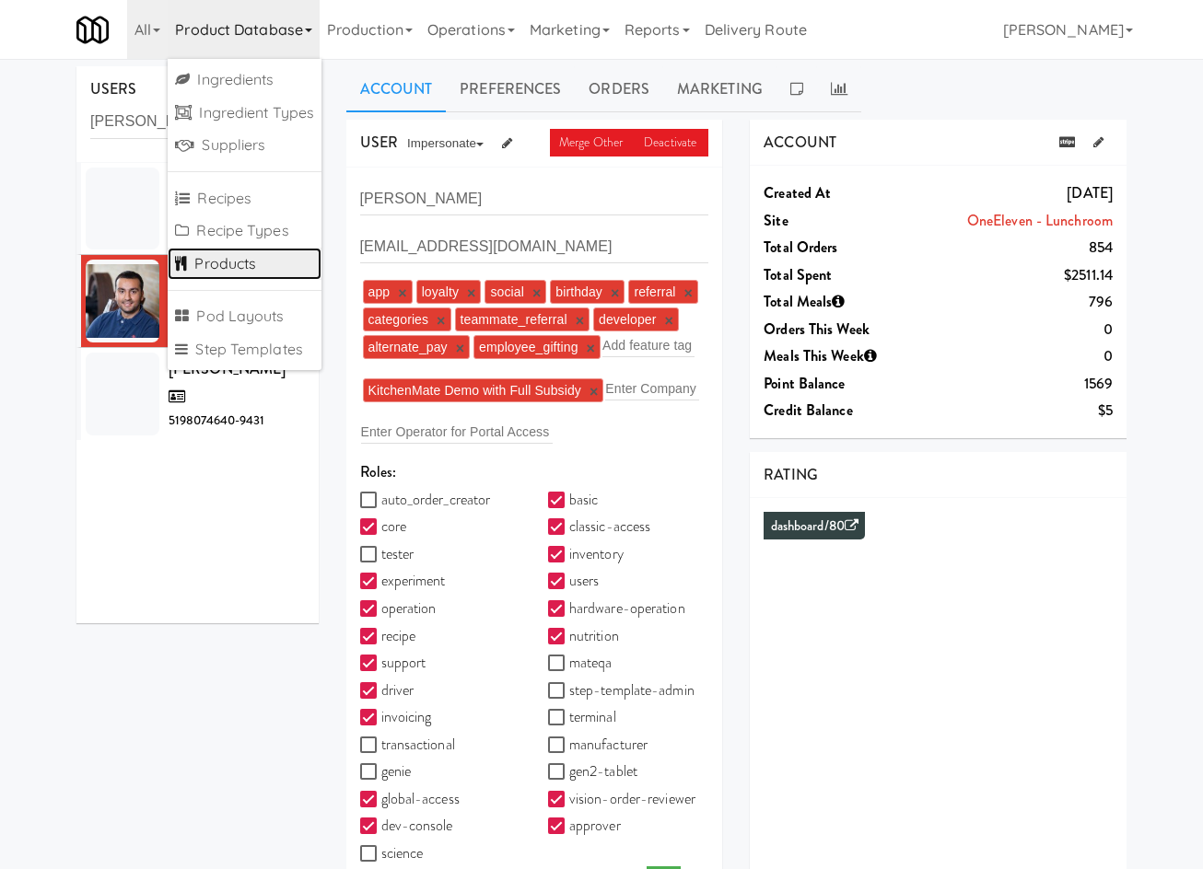
click at [234, 259] on link "Products" at bounding box center [245, 264] width 154 height 33
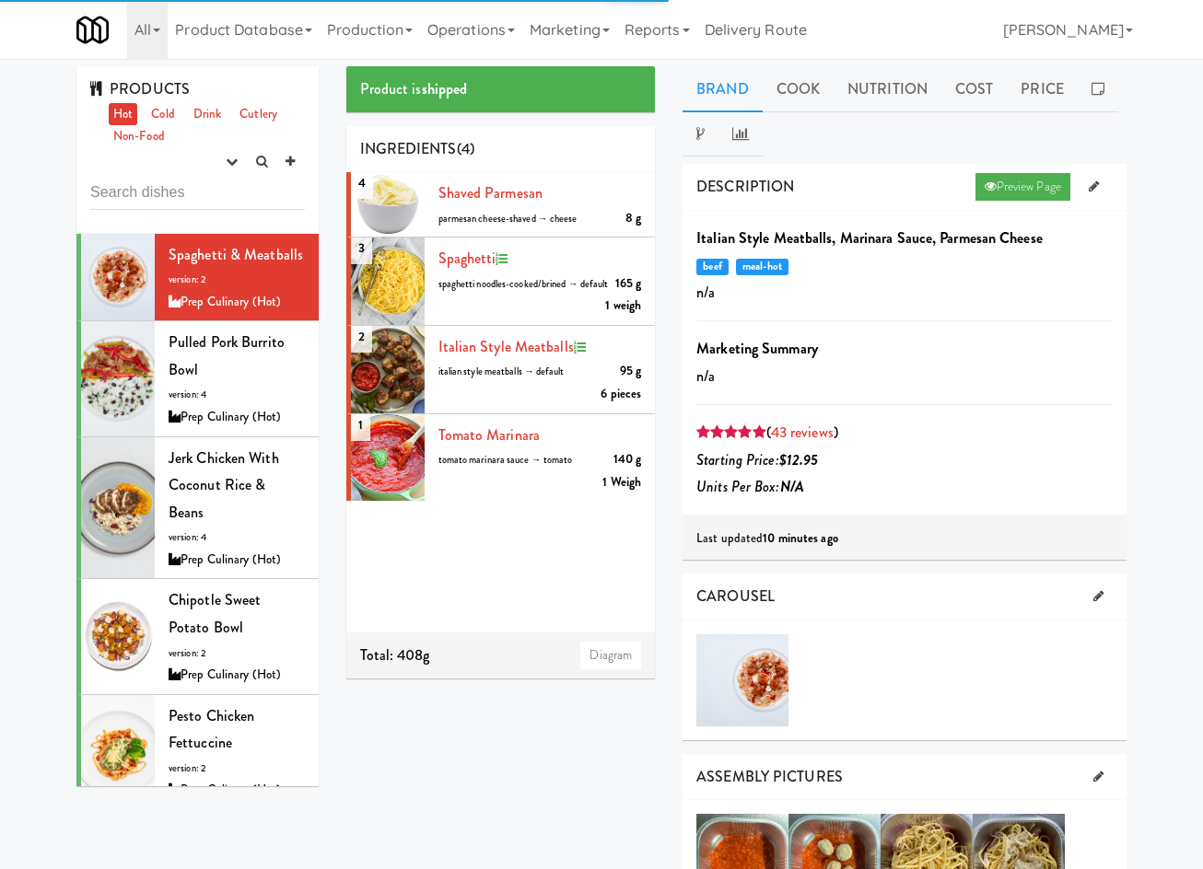
click at [168, 203] on input "text" at bounding box center [197, 193] width 215 height 34
type input "4447"
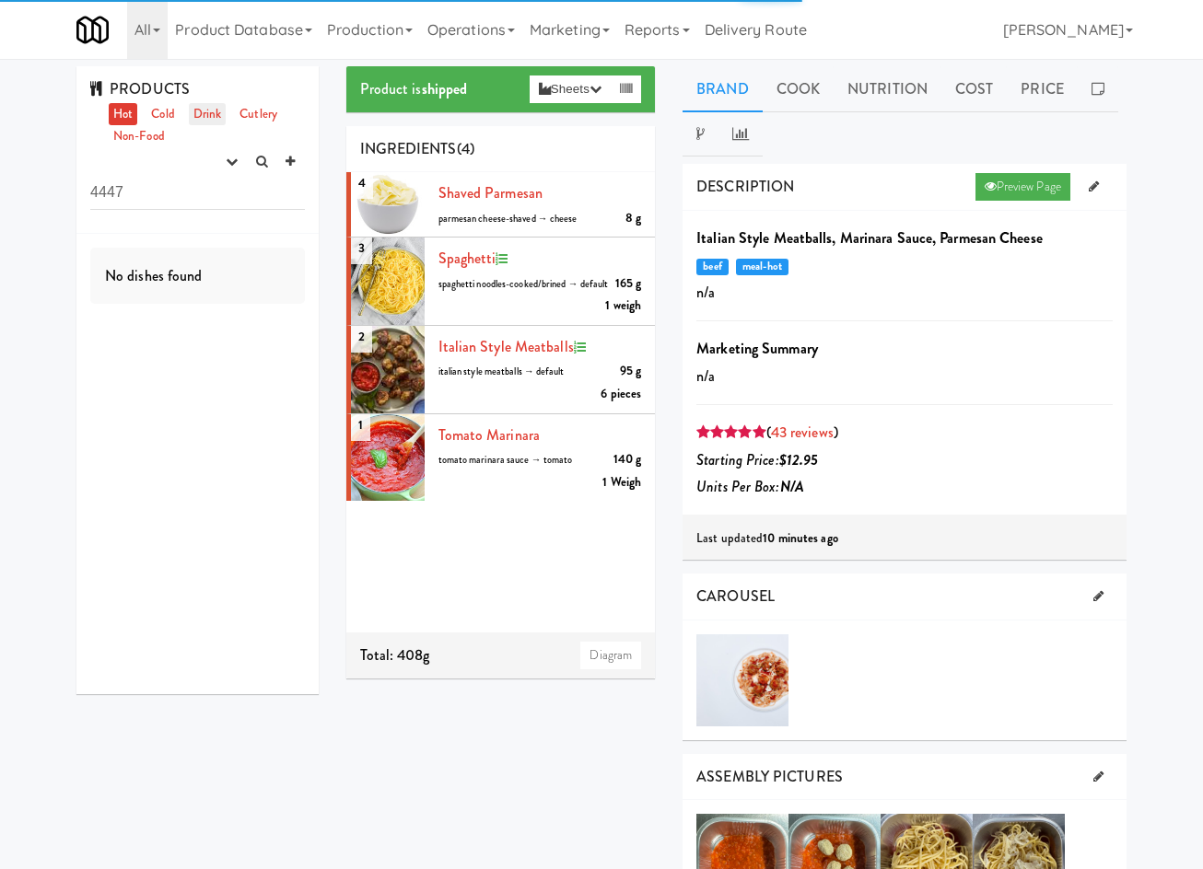
click at [215, 108] on link "Drink" at bounding box center [208, 114] width 38 height 23
click at [169, 111] on link "Cold" at bounding box center [162, 114] width 32 height 23
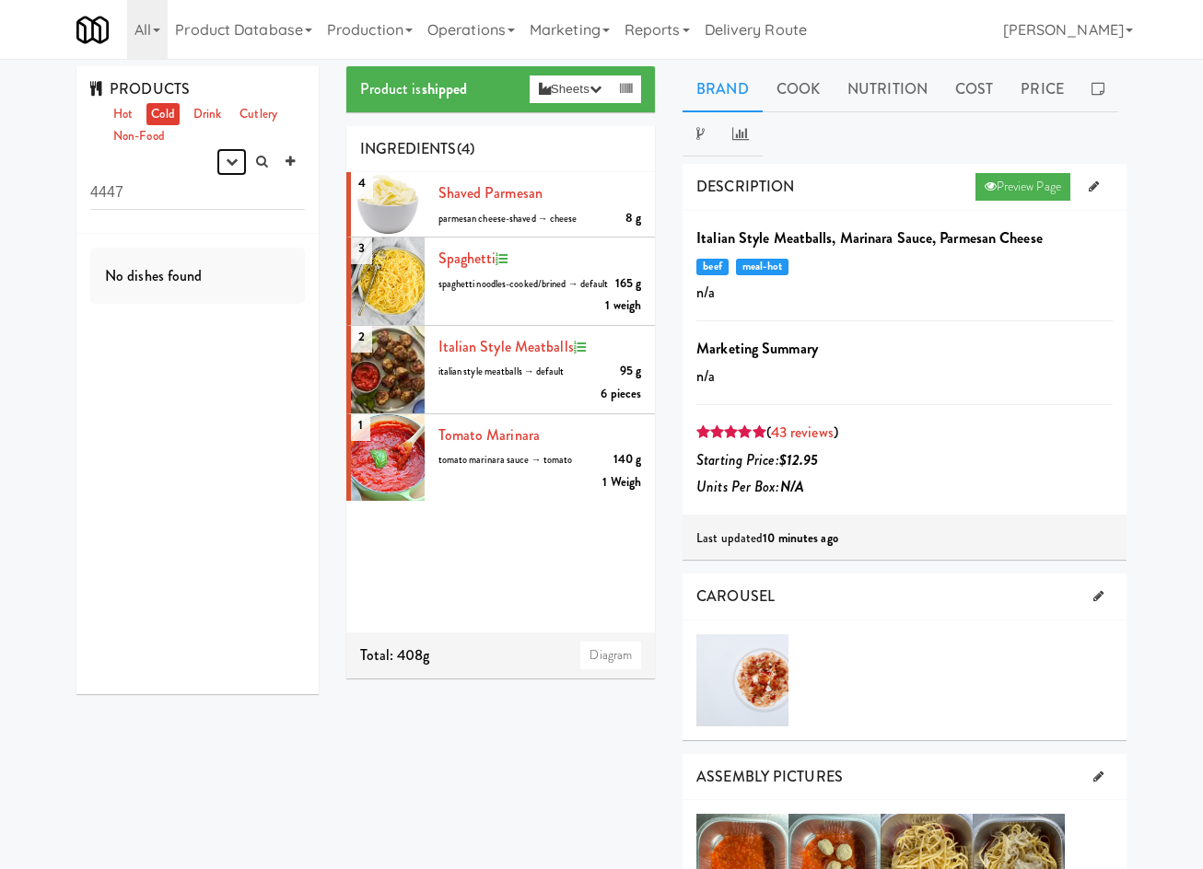
drag, startPoint x: 221, startPoint y: 160, endPoint x: 218, endPoint y: 176, distance: 15.9
click at [221, 162] on button "button" at bounding box center [231, 162] width 30 height 28
click at [213, 196] on link "experimenting" at bounding box center [172, 196] width 147 height 33
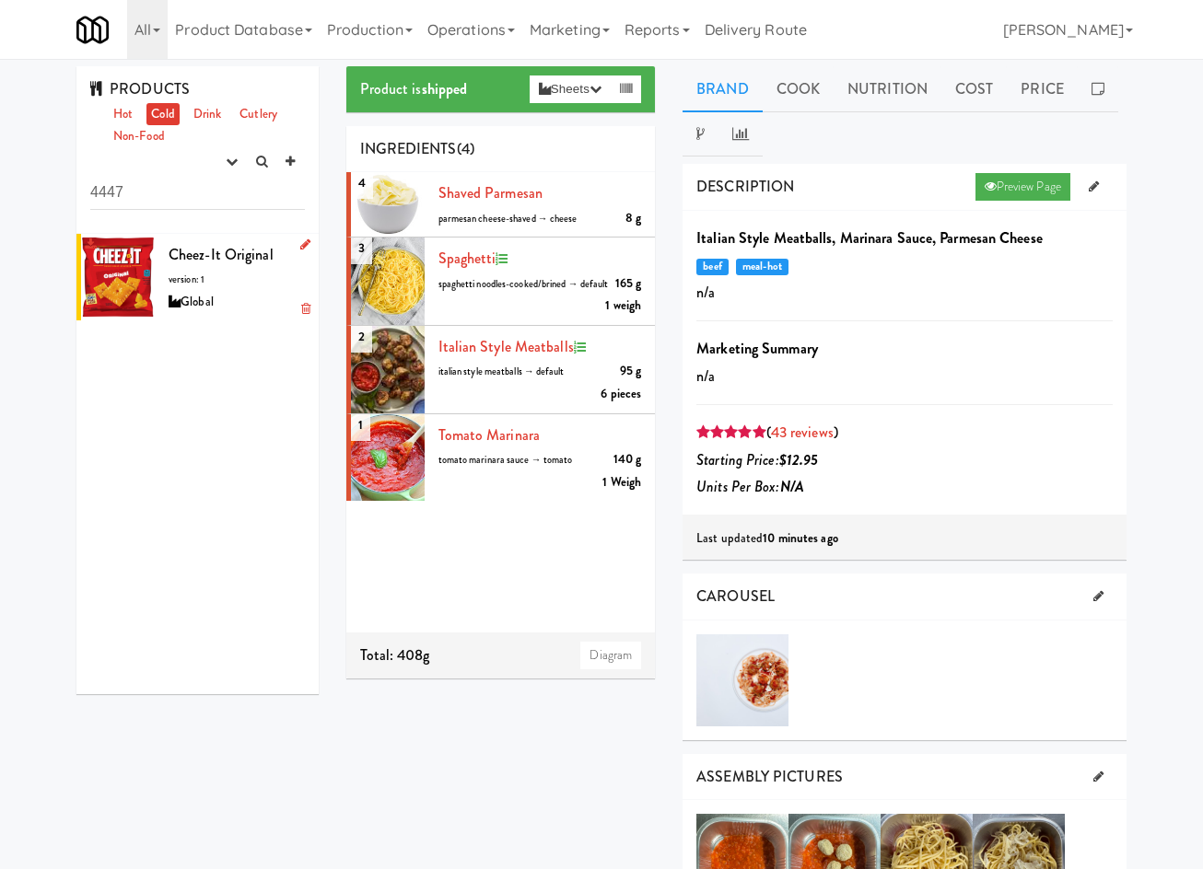
click at [222, 247] on span "Cheez-It Original" at bounding box center [221, 254] width 105 height 21
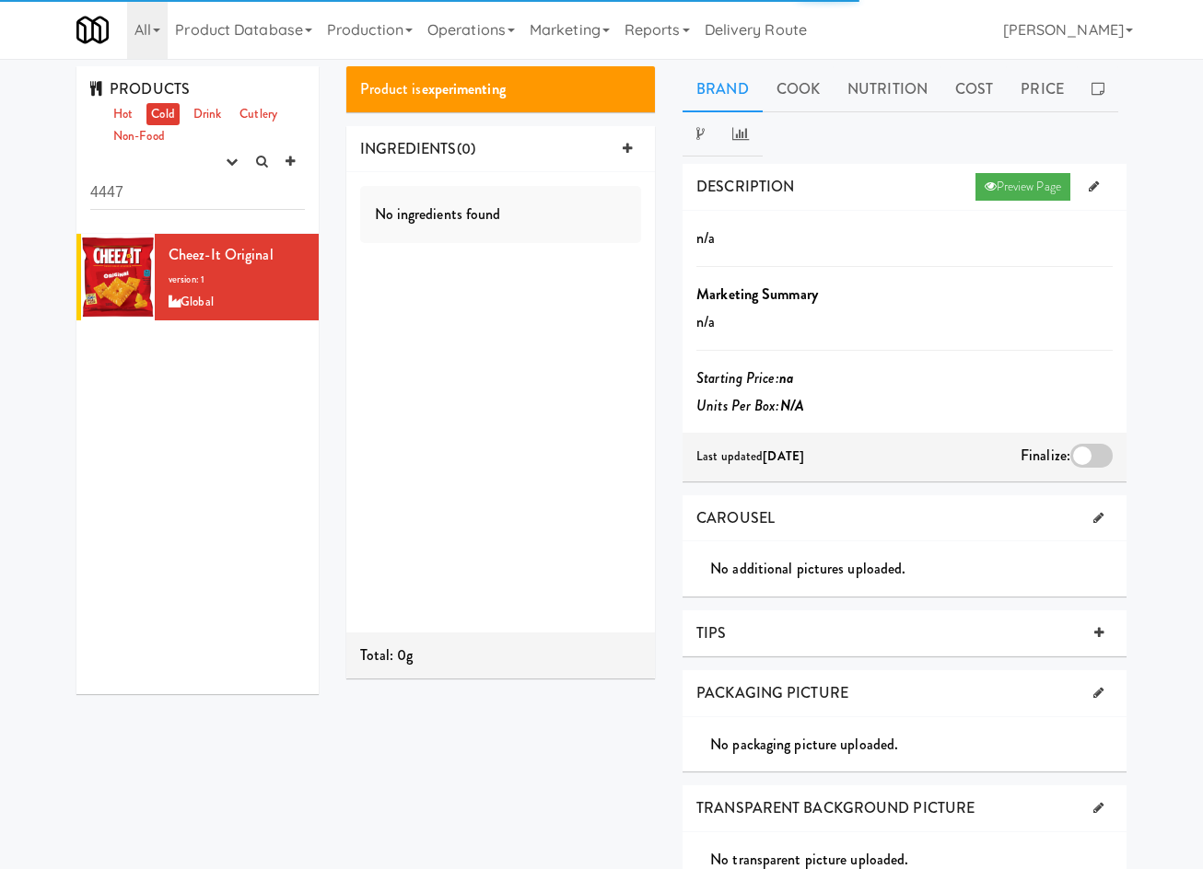
scroll to position [297, 0]
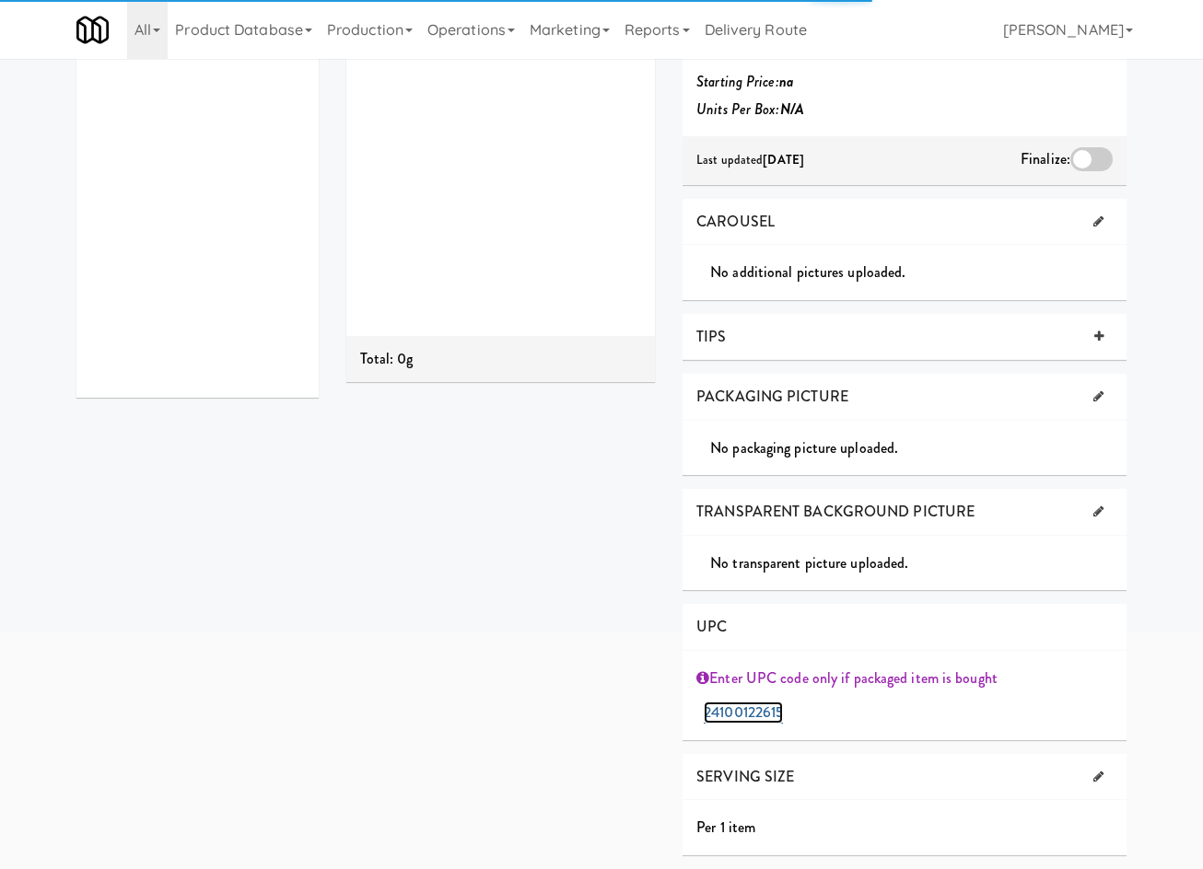
click at [744, 718] on link "24100122615" at bounding box center [742, 713] width 79 height 22
click at [892, 699] on button "Submit" at bounding box center [912, 715] width 41 height 33
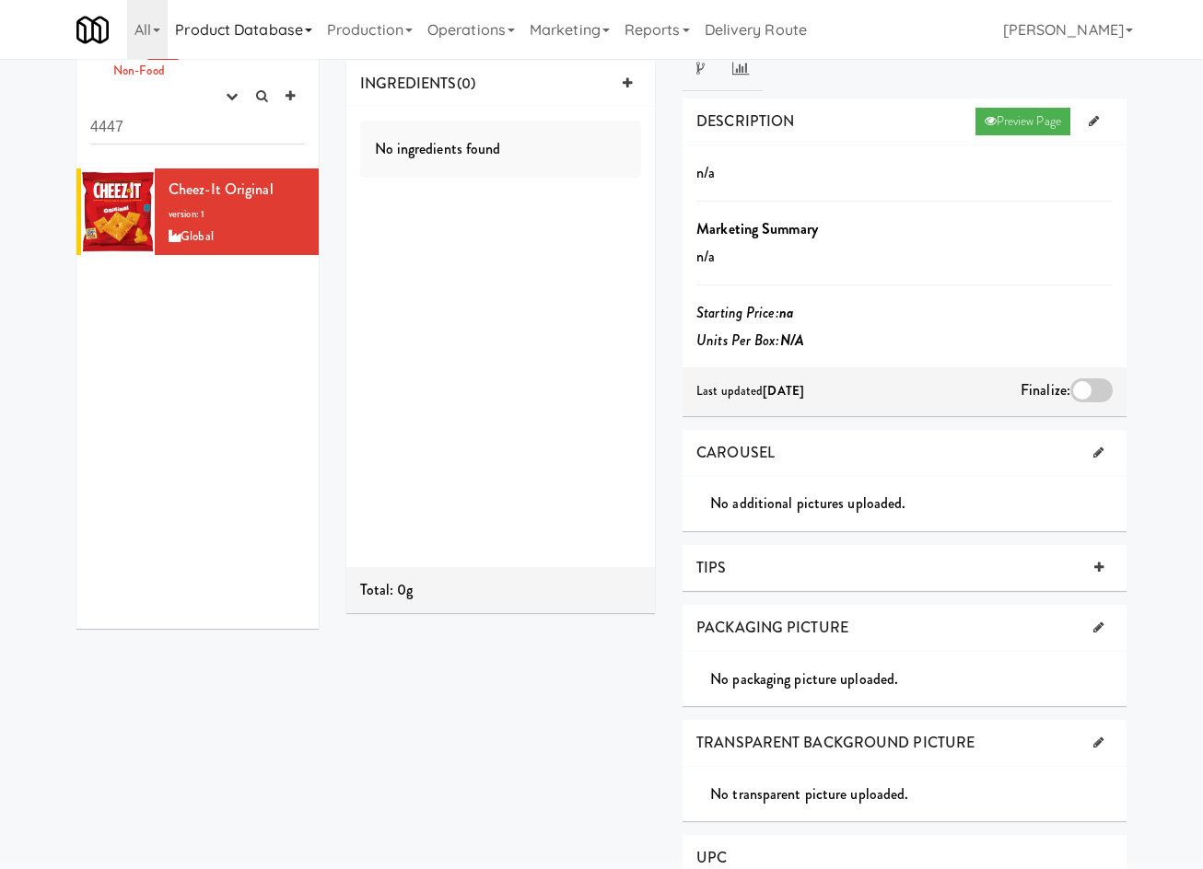
scroll to position [0, 0]
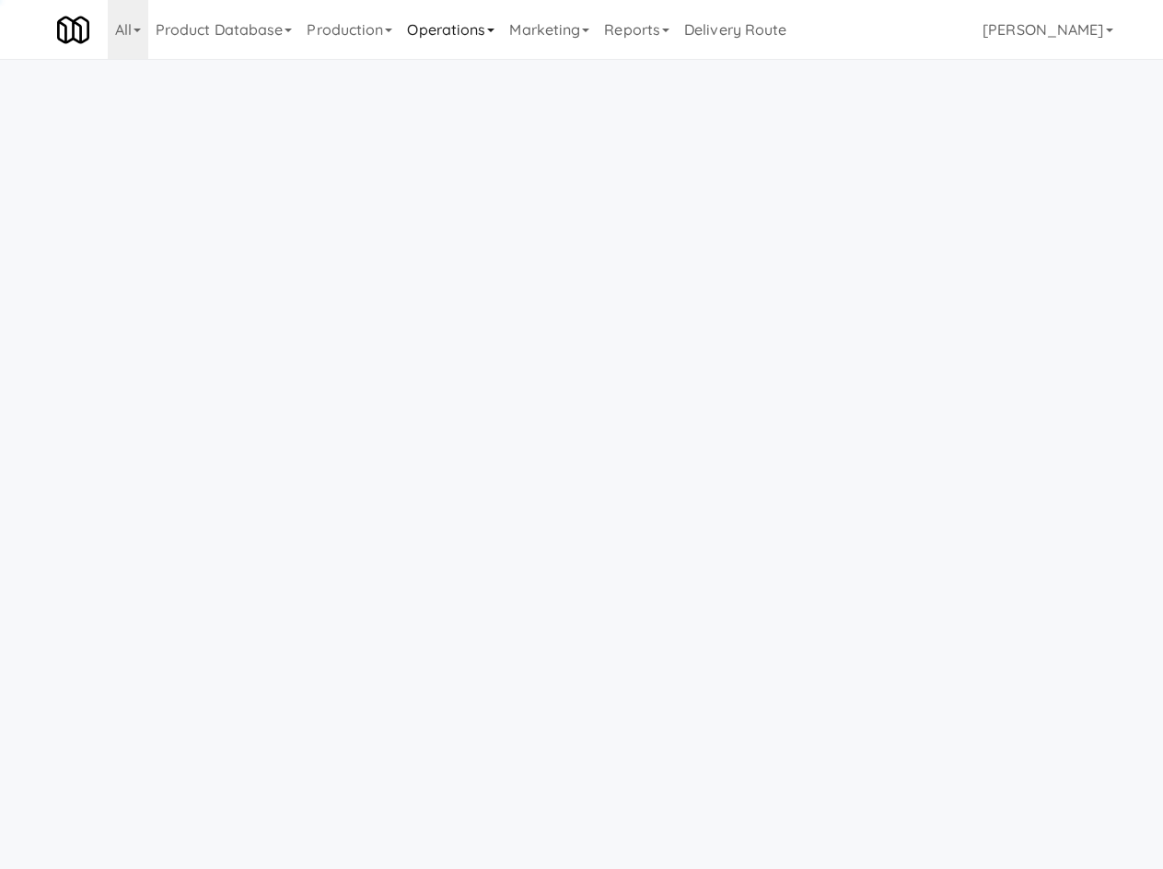
click at [416, 21] on link "Operations" at bounding box center [451, 29] width 102 height 59
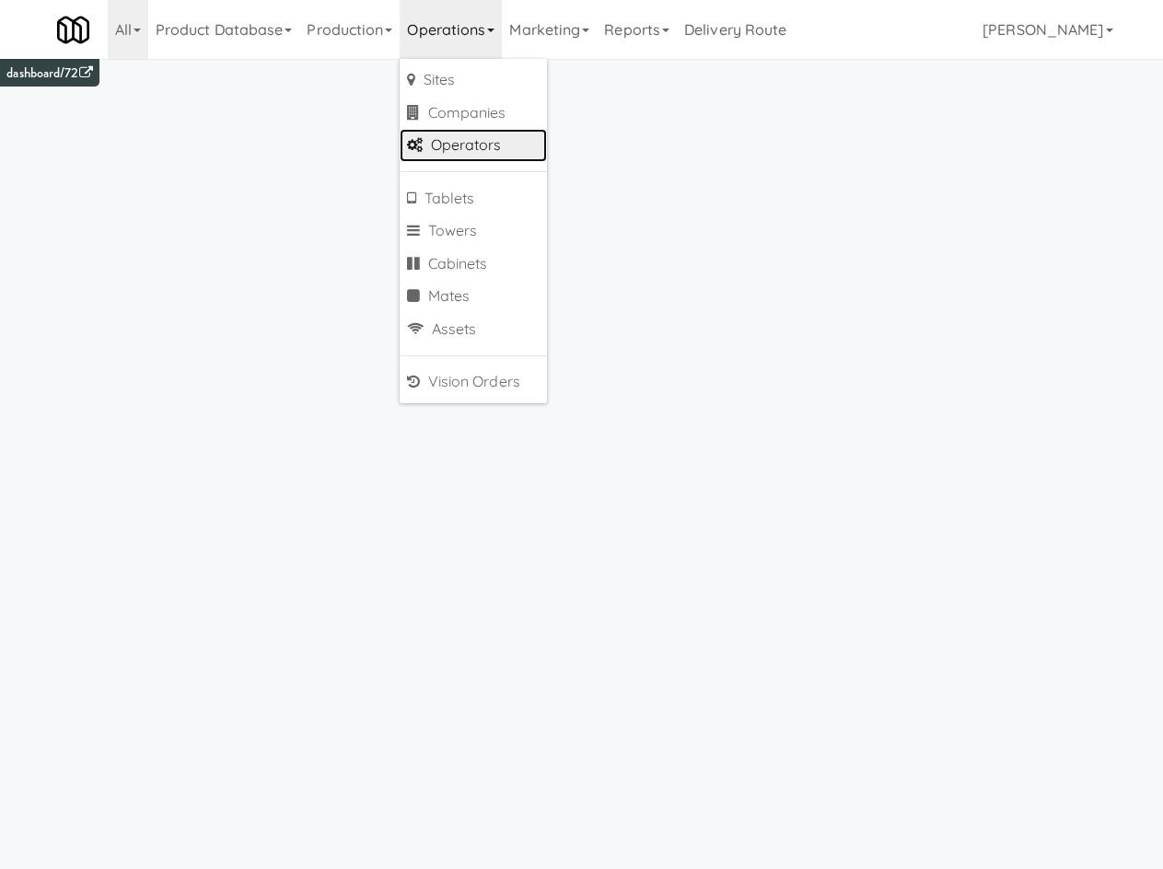
click at [503, 145] on link "Operators" at bounding box center [473, 145] width 147 height 33
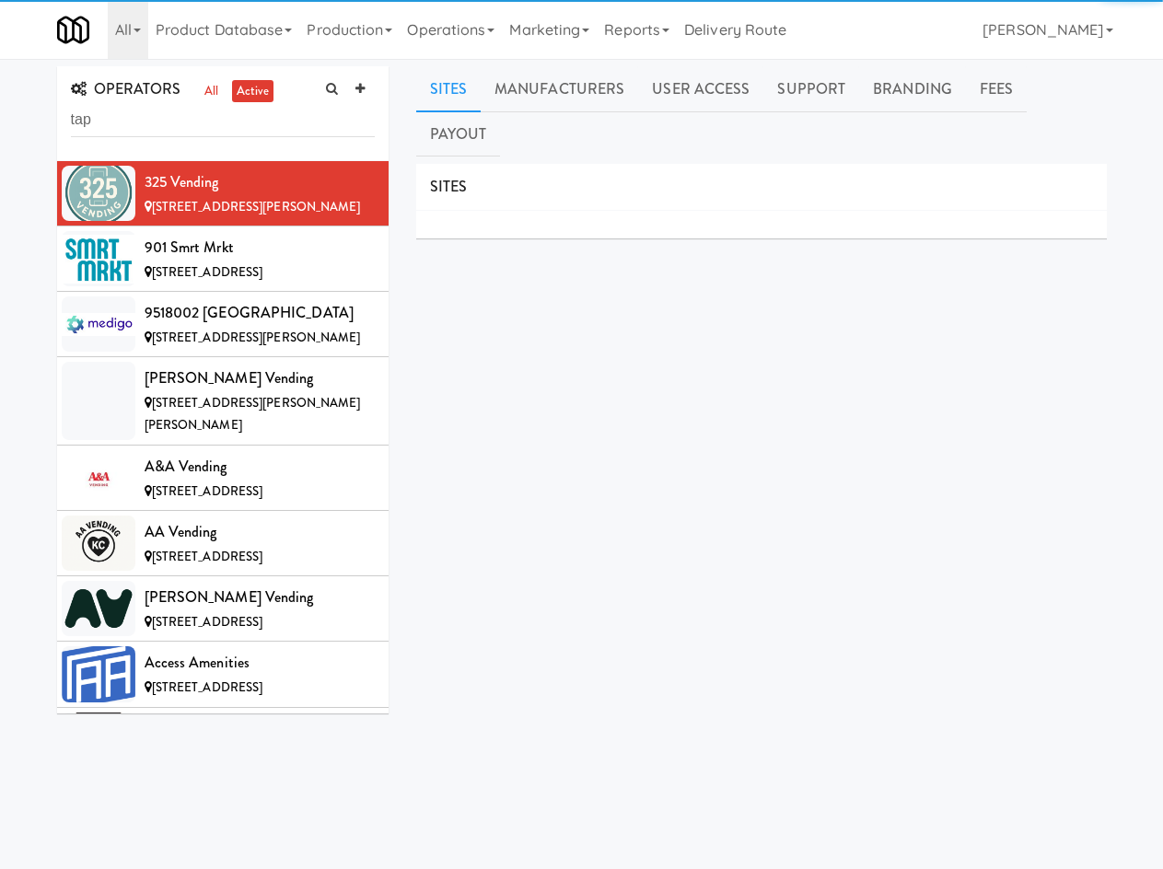
type input "tap"
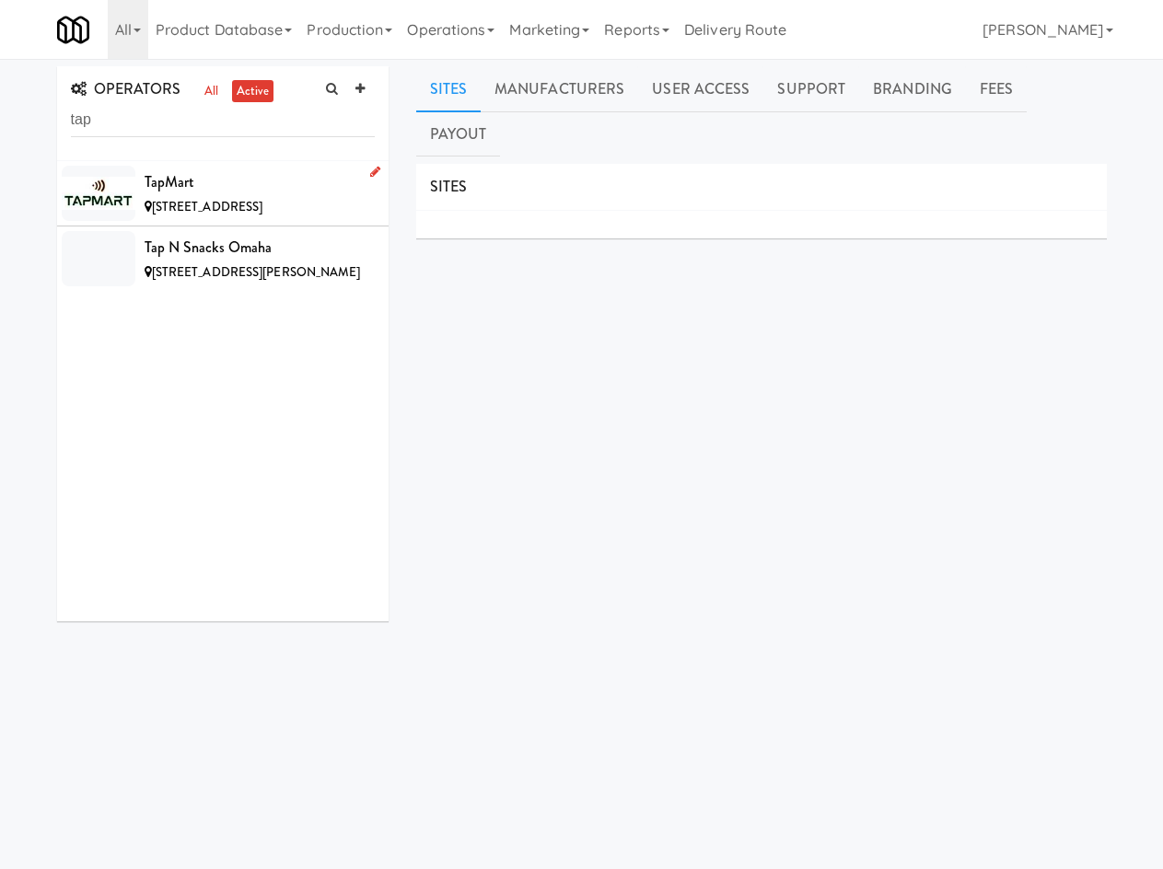
click at [211, 197] on div "527 Maplewood Dr, Diamond Valley AB" at bounding box center [260, 207] width 230 height 23
